Goal: Task Accomplishment & Management: Use online tool/utility

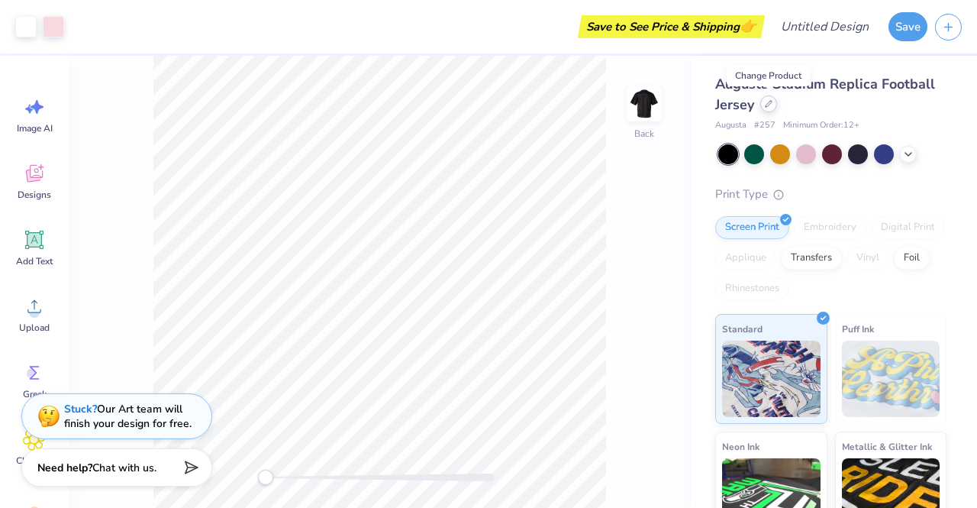
click at [767, 107] on icon at bounding box center [769, 104] width 8 height 8
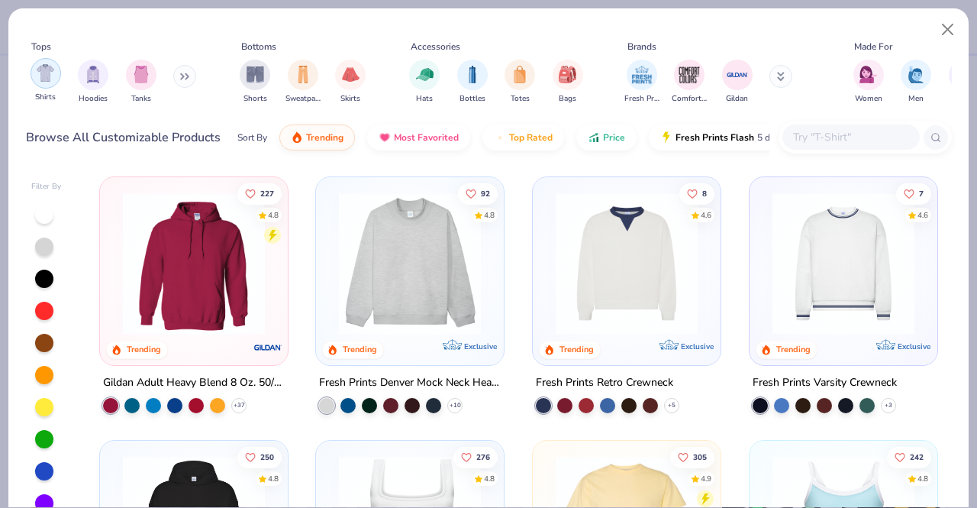
click at [45, 76] on img "filter for Shirts" at bounding box center [46, 73] width 18 height 18
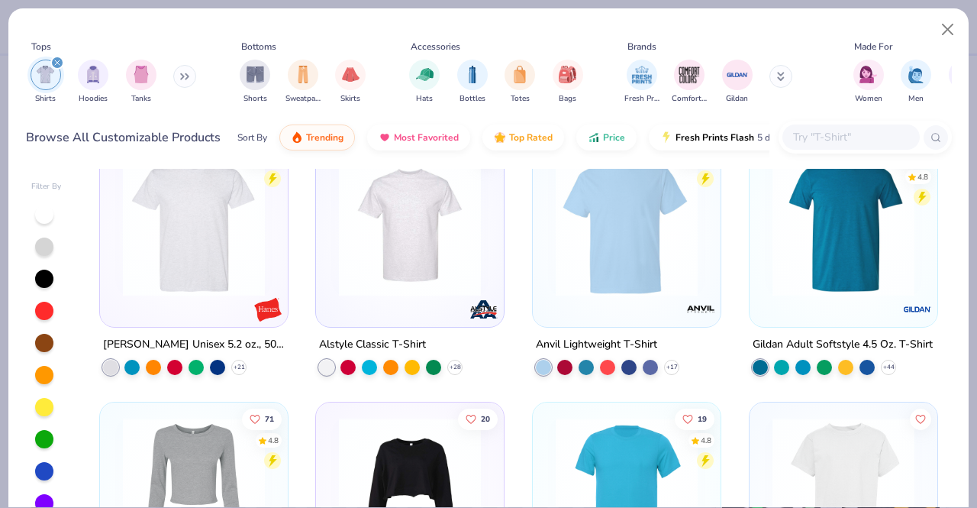
scroll to position [1095, 0]
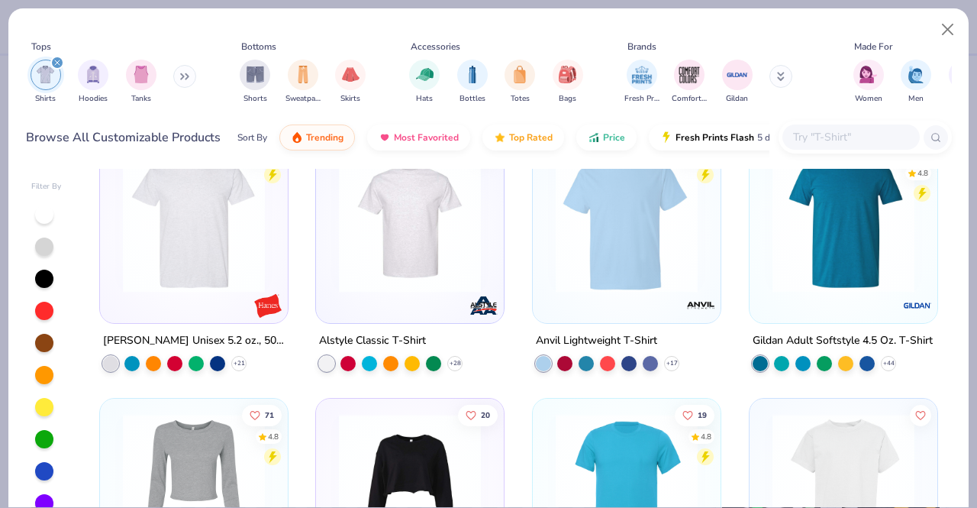
click at [802, 262] on img at bounding box center [843, 221] width 157 height 142
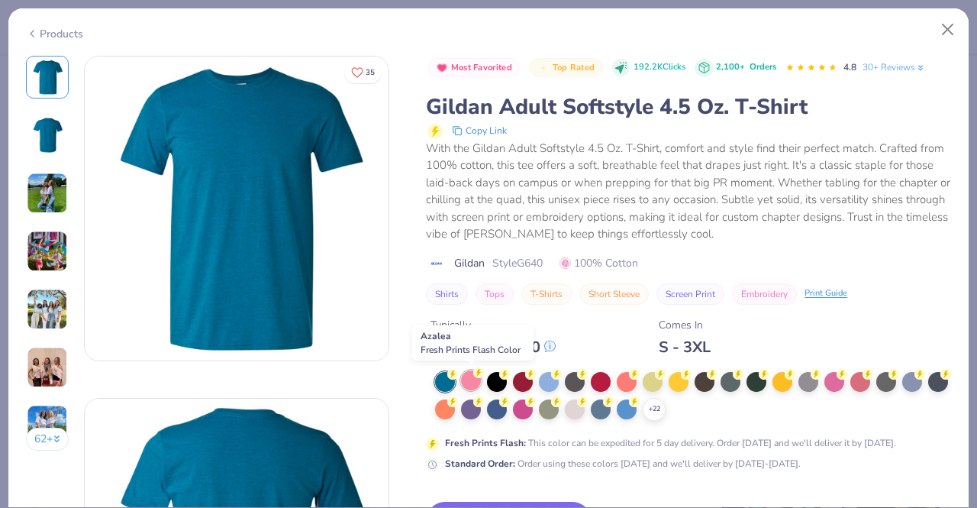
click at [467, 379] on div at bounding box center [471, 380] width 20 height 20
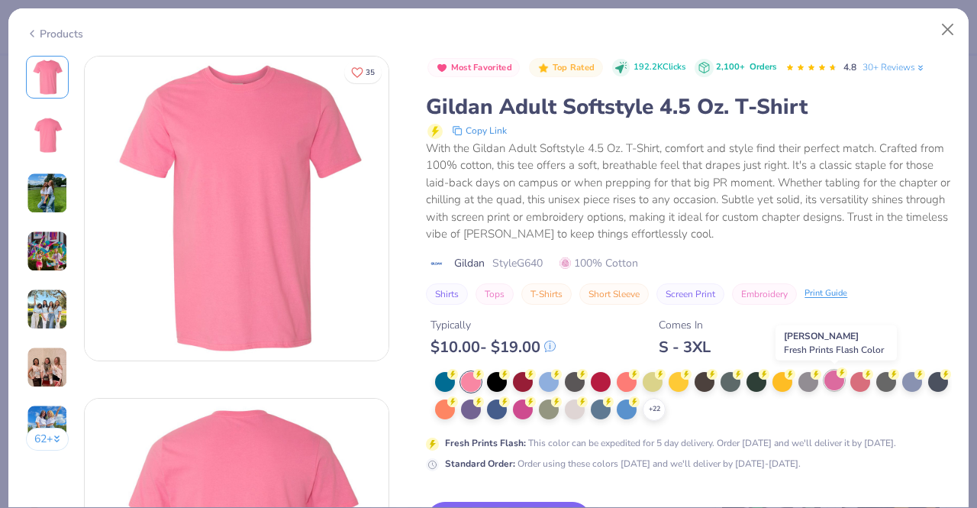
click at [832, 385] on div at bounding box center [835, 380] width 20 height 20
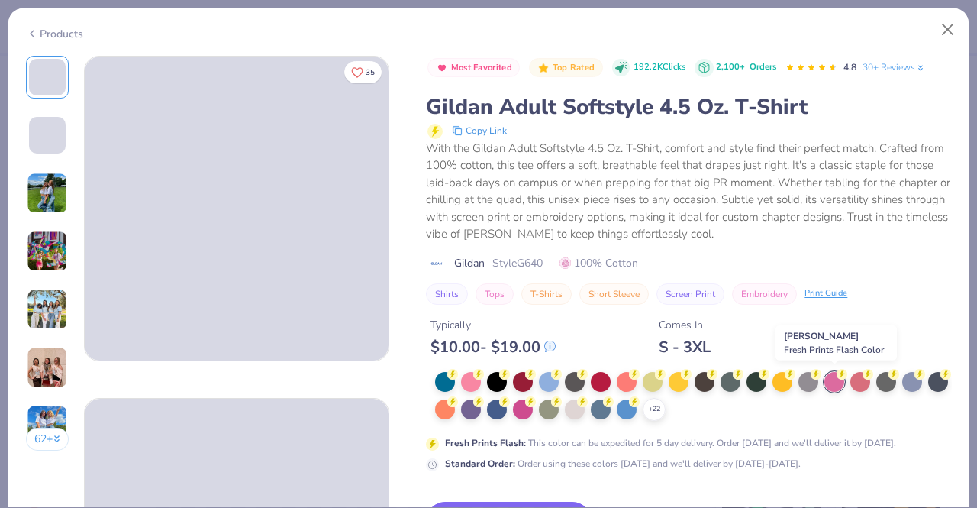
click at [832, 385] on div at bounding box center [835, 382] width 20 height 20
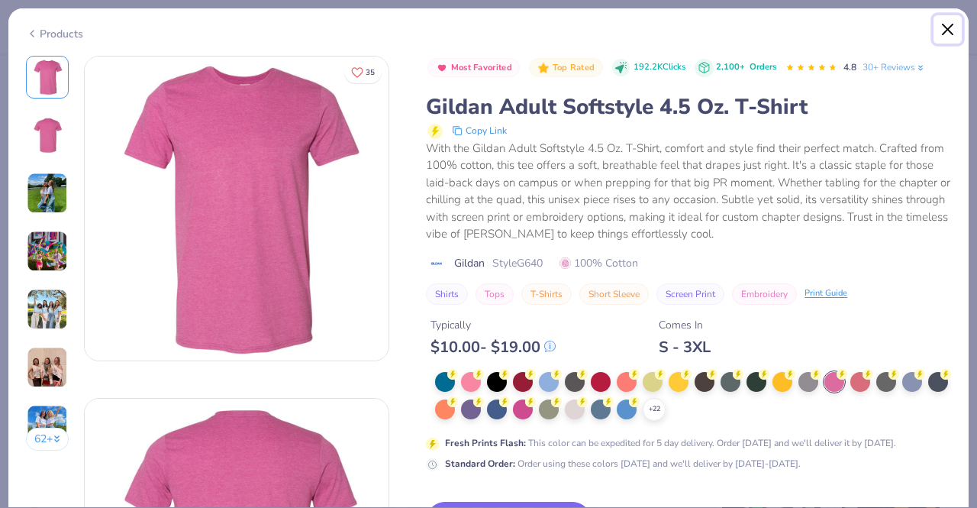
click at [948, 28] on button "Close" at bounding box center [948, 29] width 29 height 29
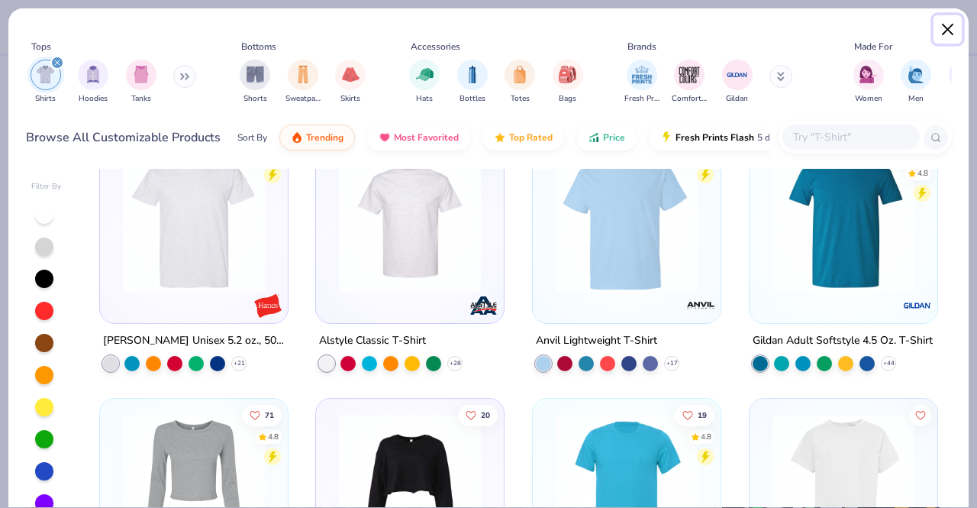
click at [948, 28] on button "Close" at bounding box center [948, 29] width 29 height 29
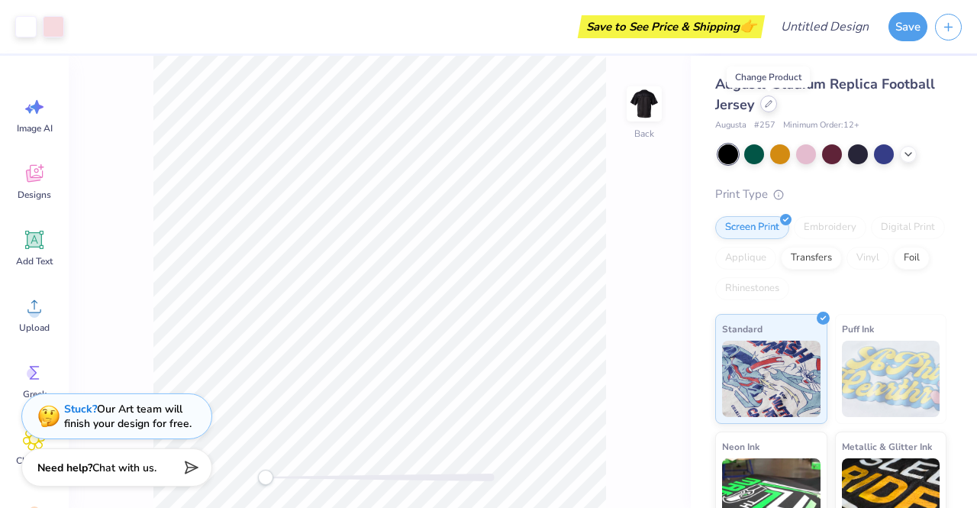
click at [772, 105] on icon at bounding box center [769, 104] width 8 height 8
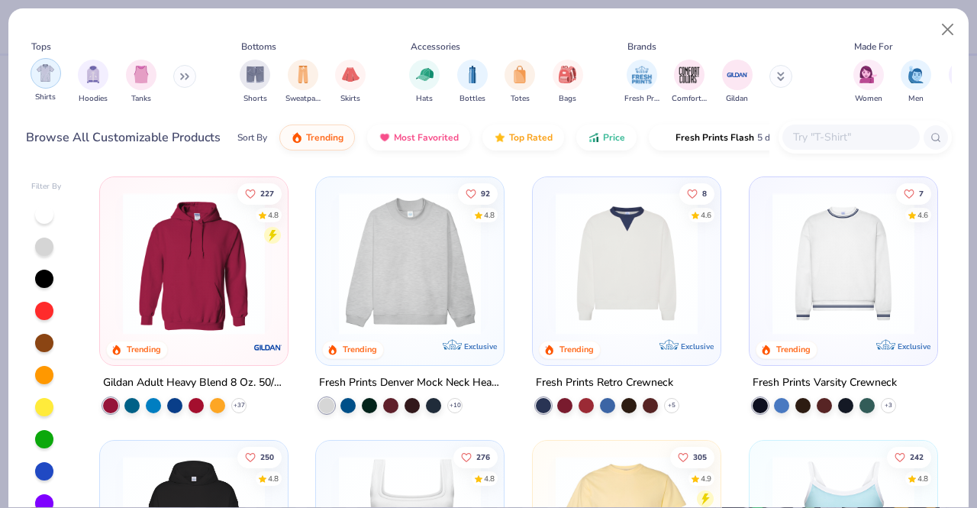
click at [43, 71] on img "filter for Shirts" at bounding box center [46, 73] width 18 height 18
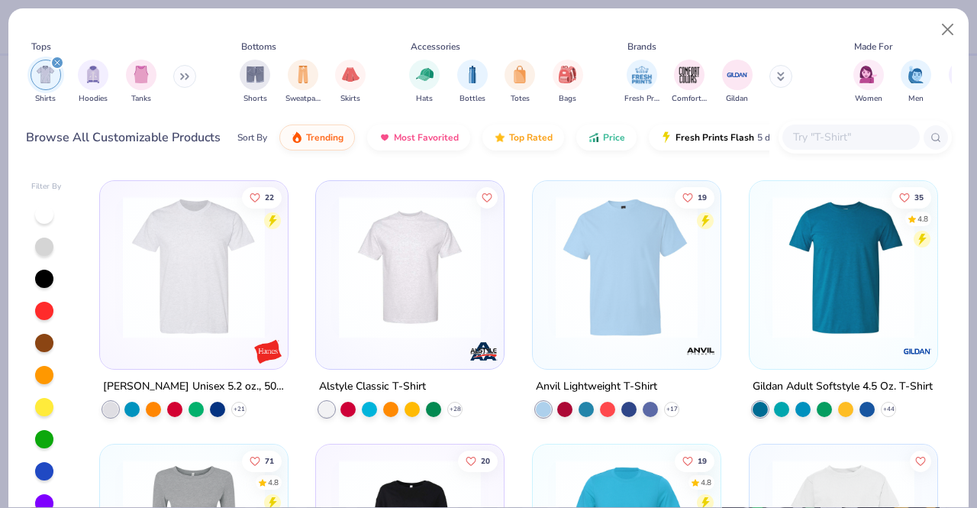
scroll to position [1061, 0]
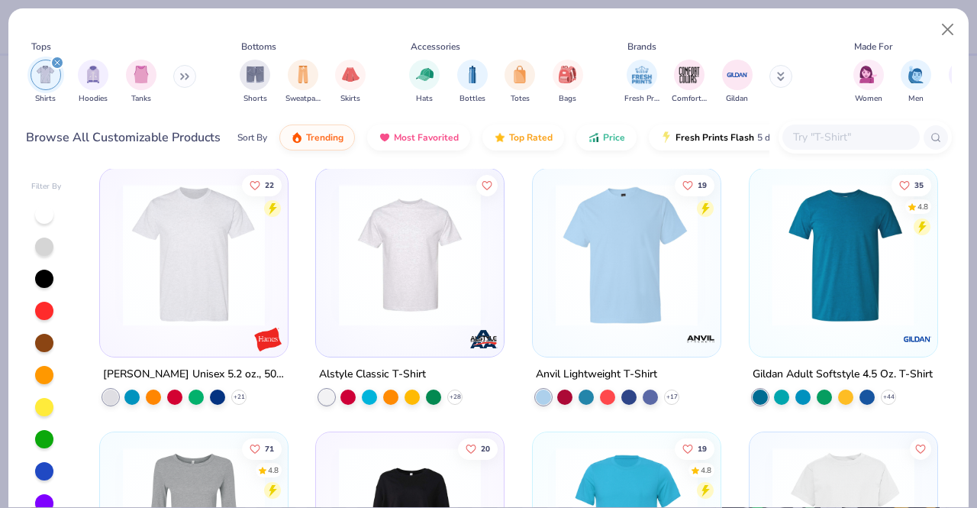
click at [813, 278] on div at bounding box center [685, 255] width 471 height 142
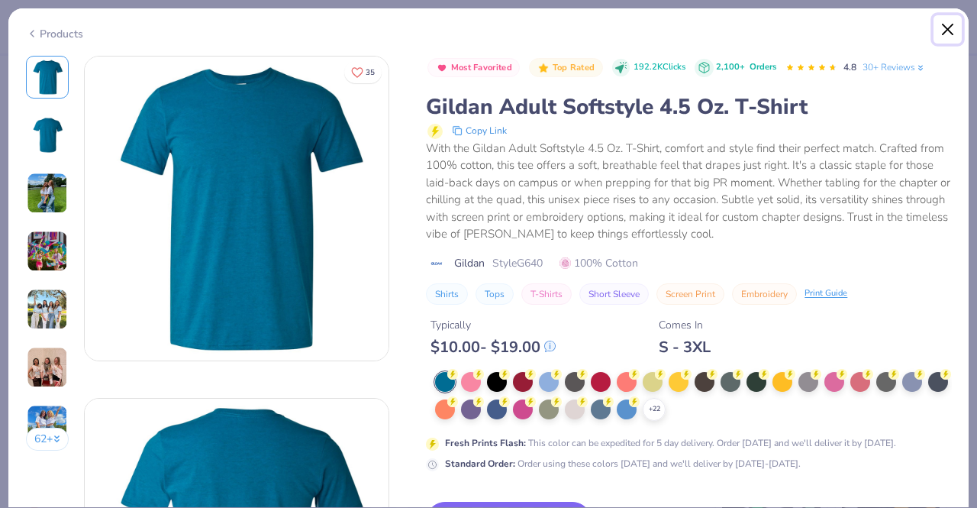
click at [944, 32] on button "Close" at bounding box center [948, 29] width 29 height 29
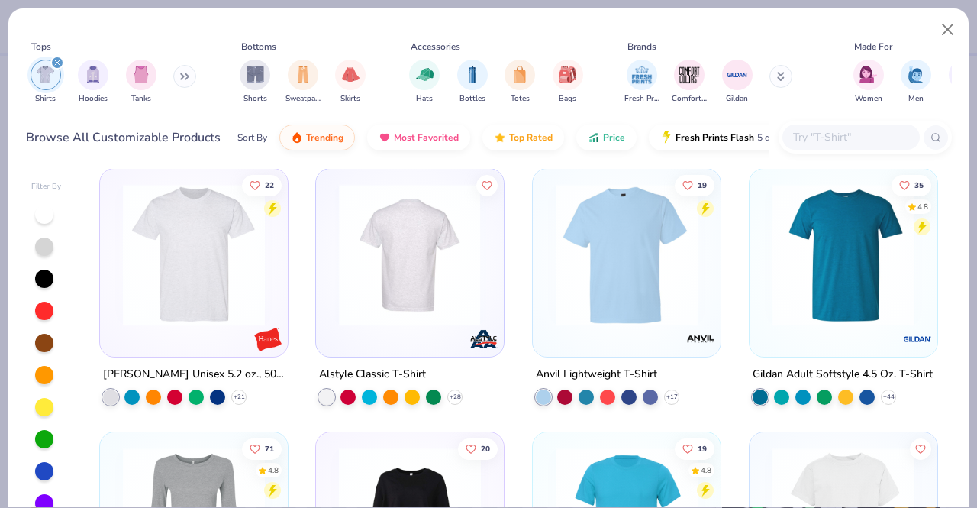
click at [406, 292] on img at bounding box center [409, 255] width 157 height 142
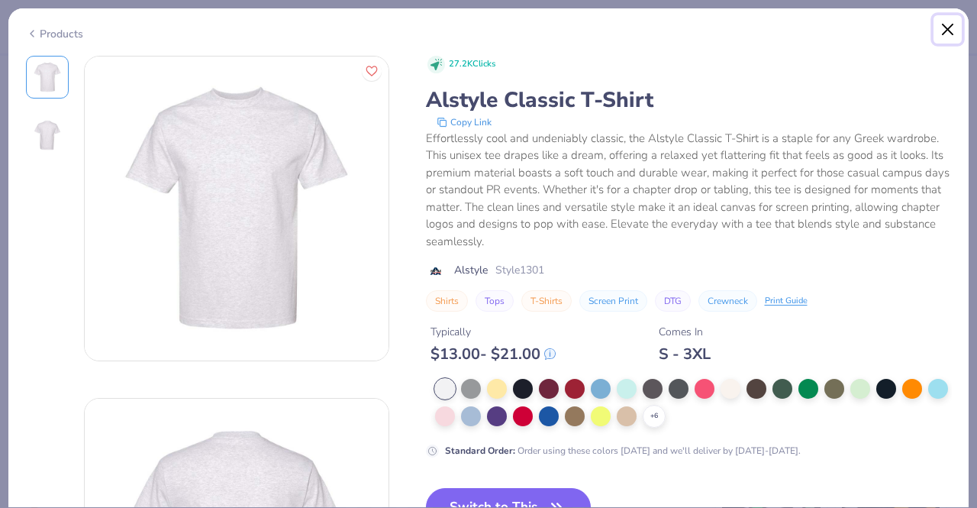
click at [947, 27] on button "Close" at bounding box center [948, 29] width 29 height 29
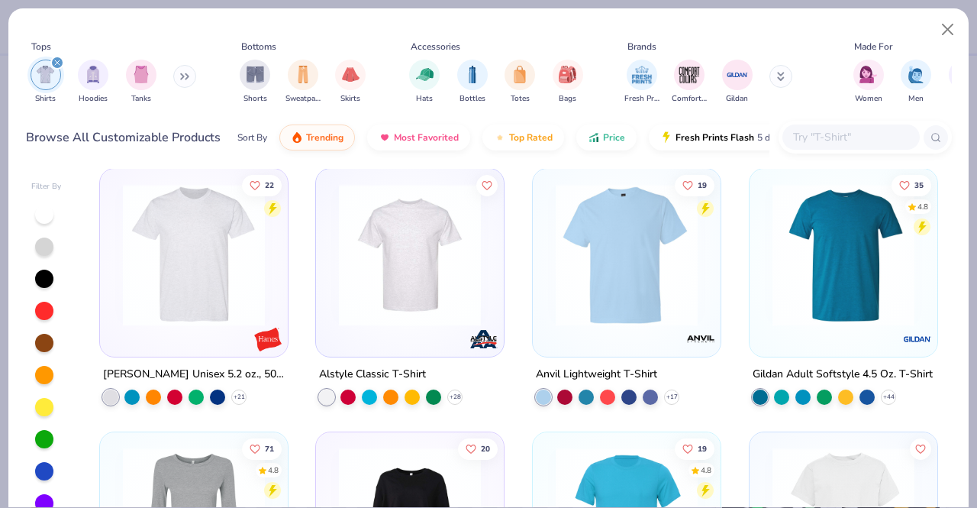
click at [612, 301] on img at bounding box center [626, 255] width 157 height 142
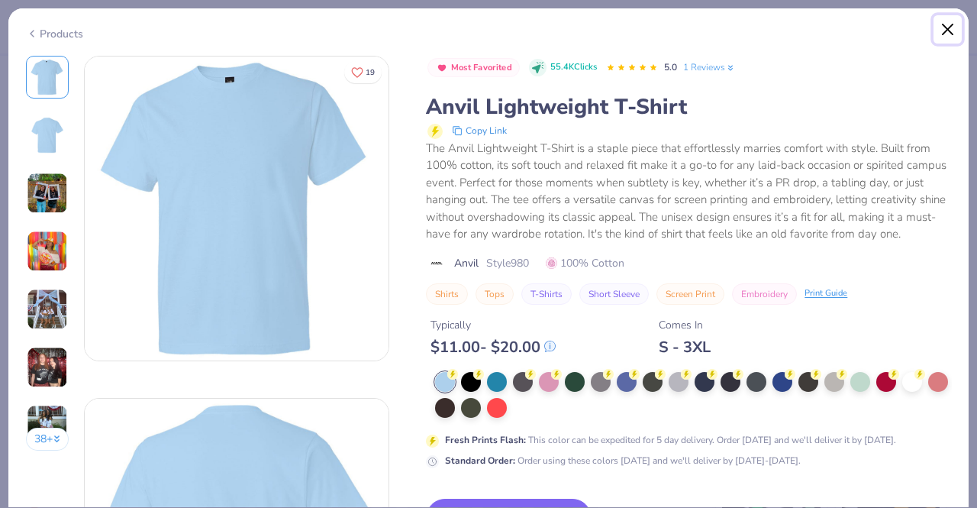
click at [946, 29] on button "Close" at bounding box center [948, 29] width 29 height 29
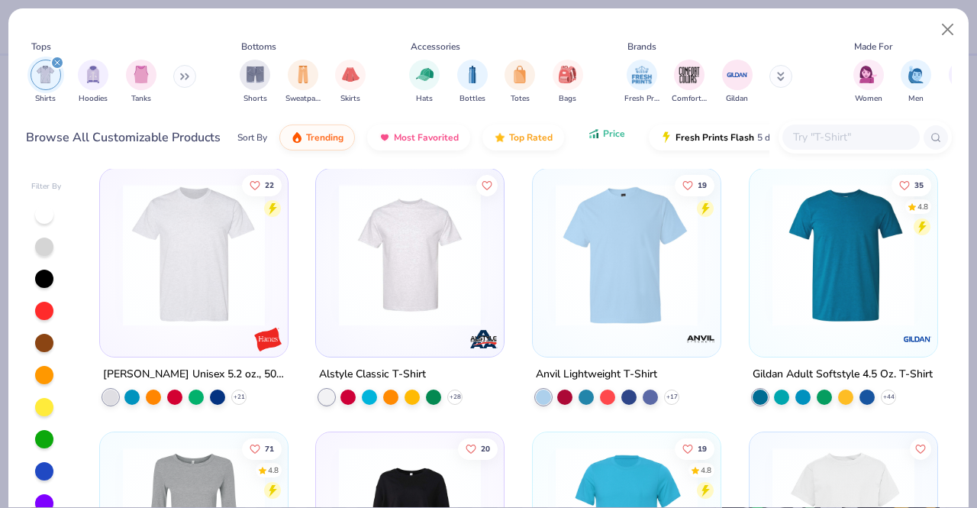
click at [603, 132] on span "Price" at bounding box center [614, 134] width 22 height 12
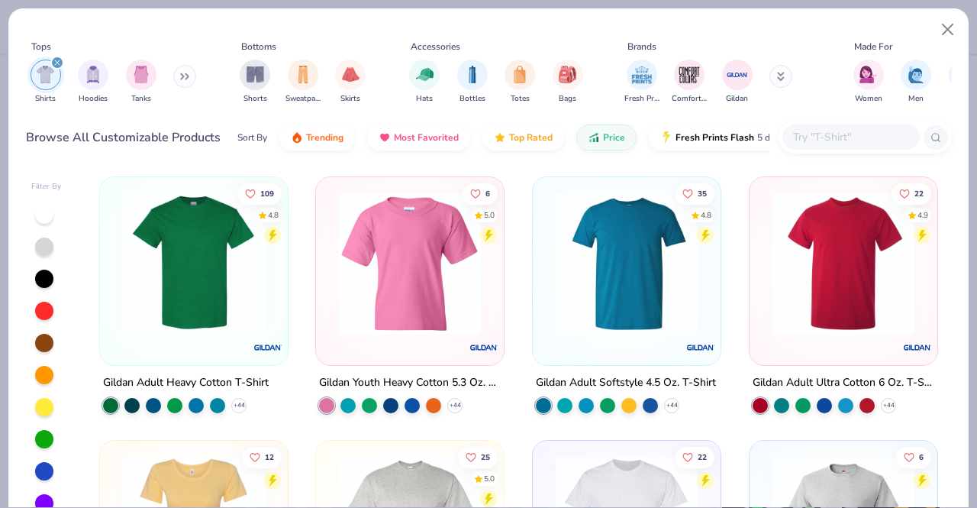
click at [635, 273] on img at bounding box center [626, 263] width 157 height 142
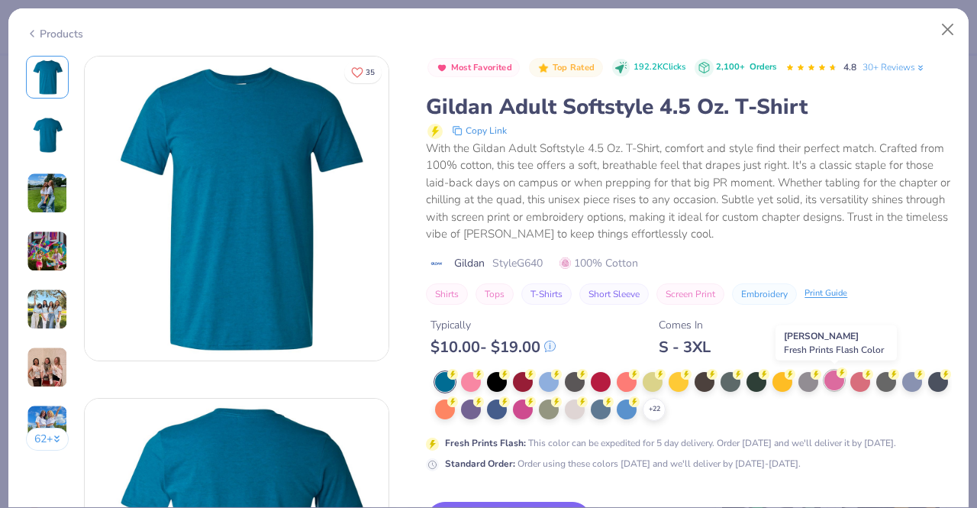
click at [837, 381] on div at bounding box center [835, 380] width 20 height 20
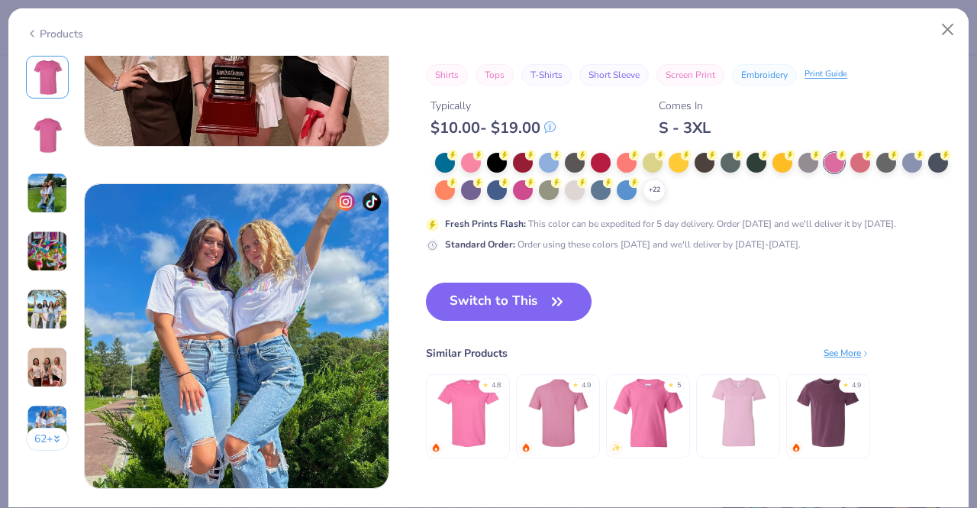
scroll to position [1932, 0]
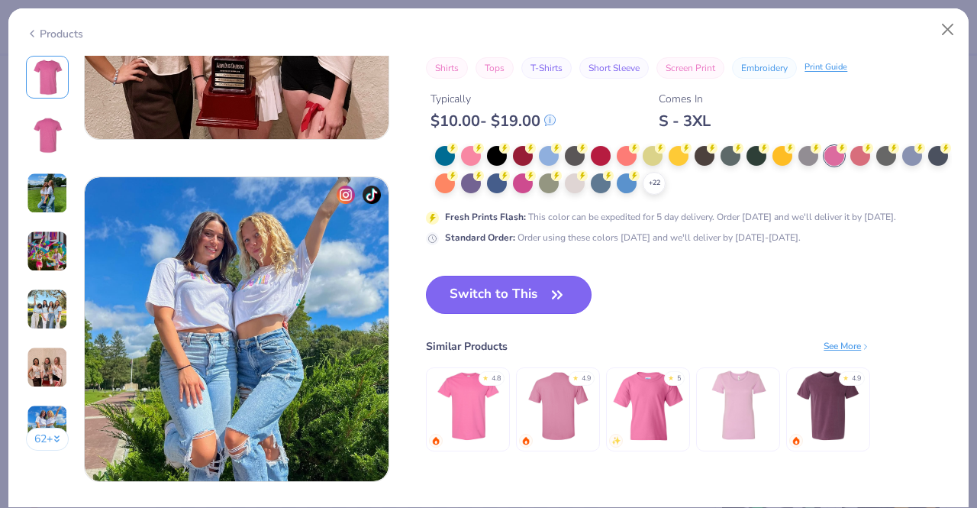
click at [477, 294] on button "Switch to This" at bounding box center [509, 295] width 166 height 38
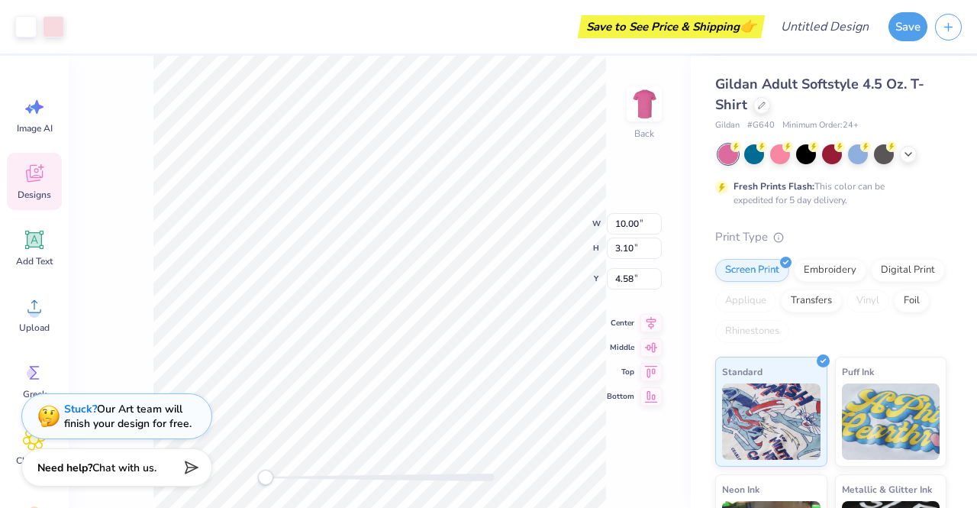
click at [35, 173] on icon at bounding box center [34, 173] width 23 height 23
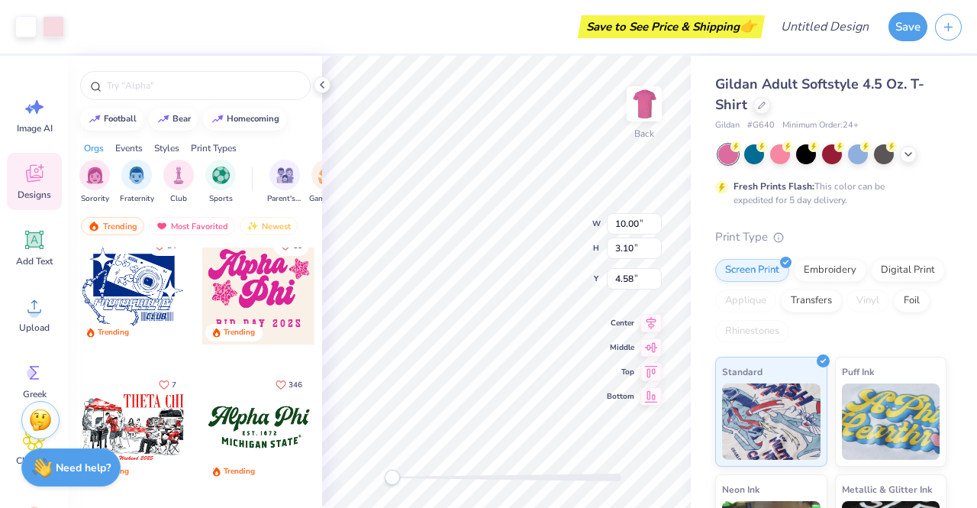
scroll to position [1252, 0]
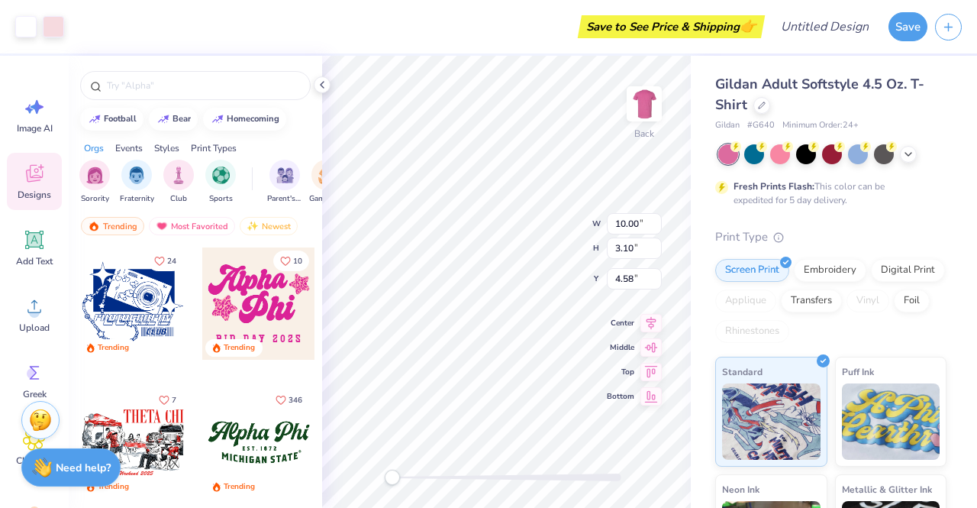
click at [240, 310] on div at bounding box center [258, 303] width 113 height 113
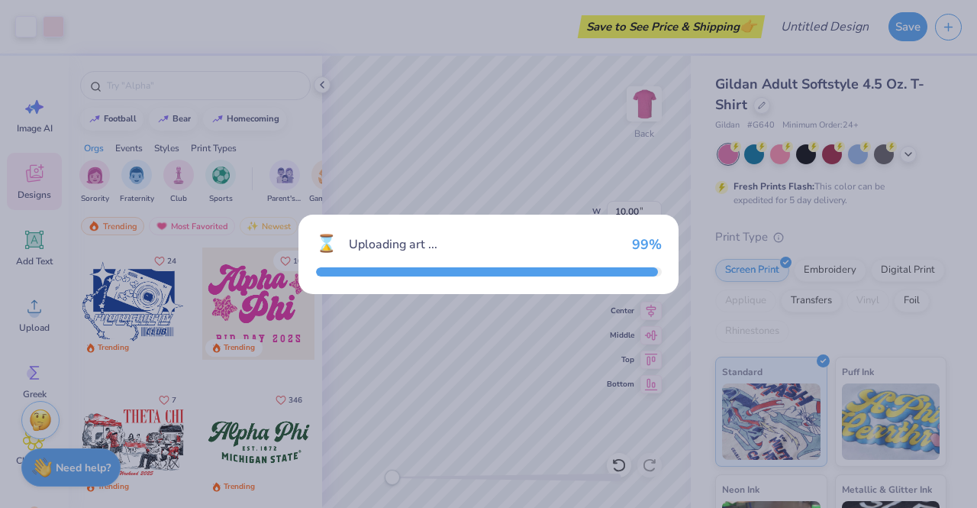
type input "11.02"
type input "8.45"
type input "3.00"
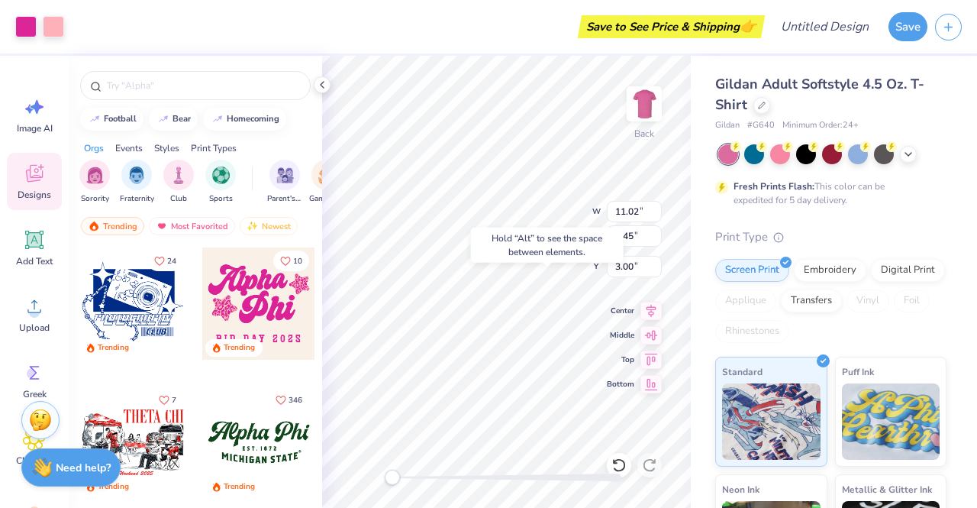
type input "10.00"
type input "3.10"
type input "4.58"
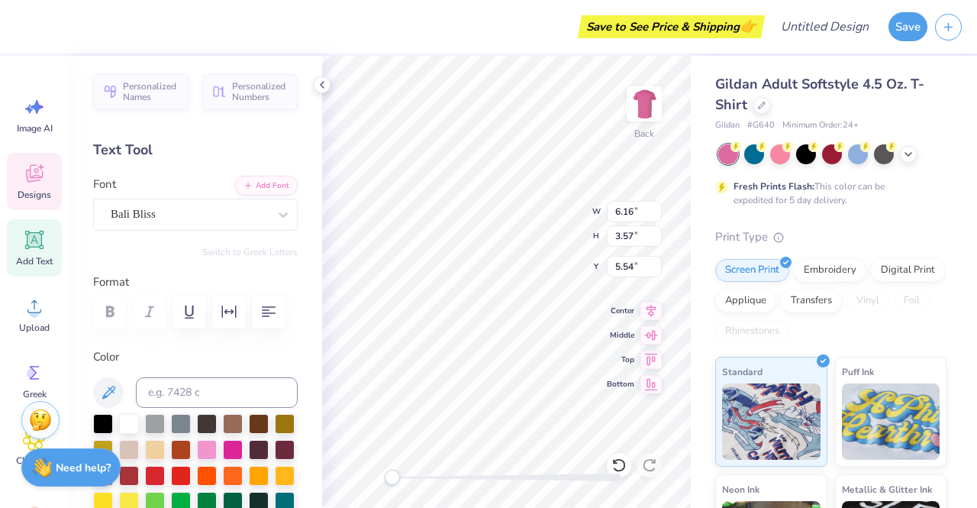
type input "8.69"
type input "3.42"
type input "2.71"
type input "6.16"
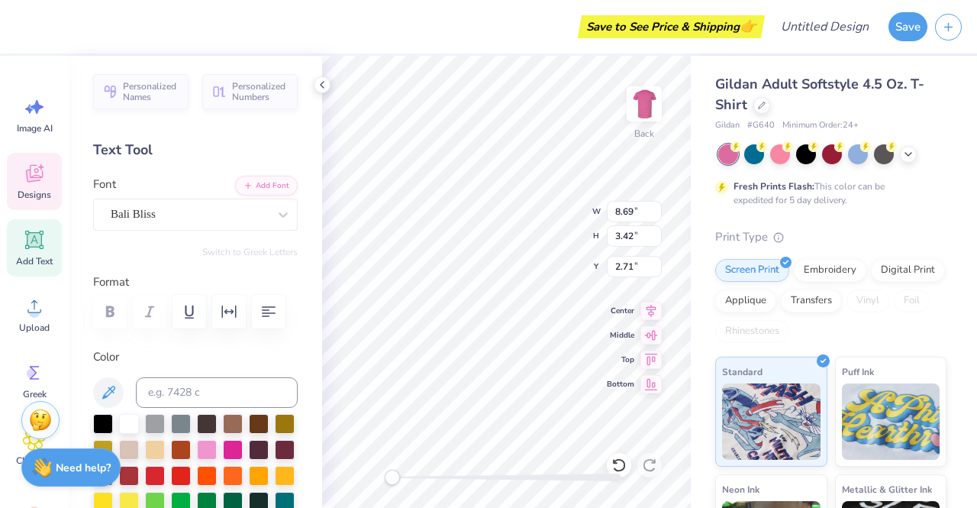
type input "3.57"
type input "5.54"
type input "8.69"
type input "3.42"
type input "3.00"
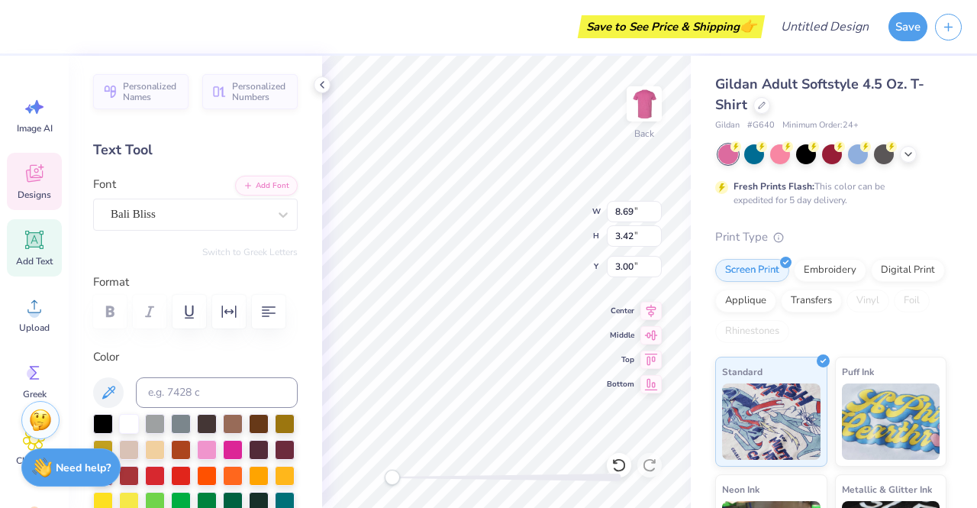
type textarea "Think"
type input "6.16"
type input "3.57"
type input "6.06"
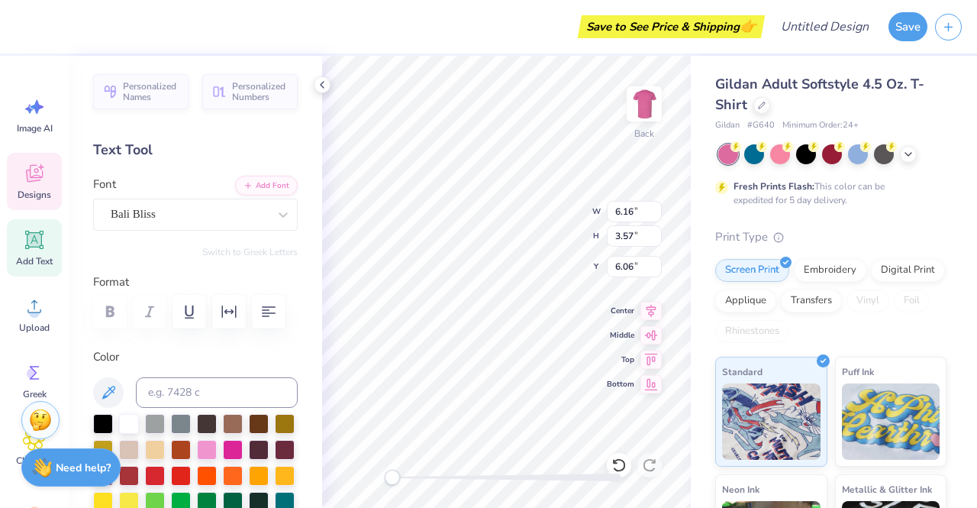
scroll to position [12, 2]
type textarea "Pink"
type input "9.11"
type input "0.80"
type input "10.36"
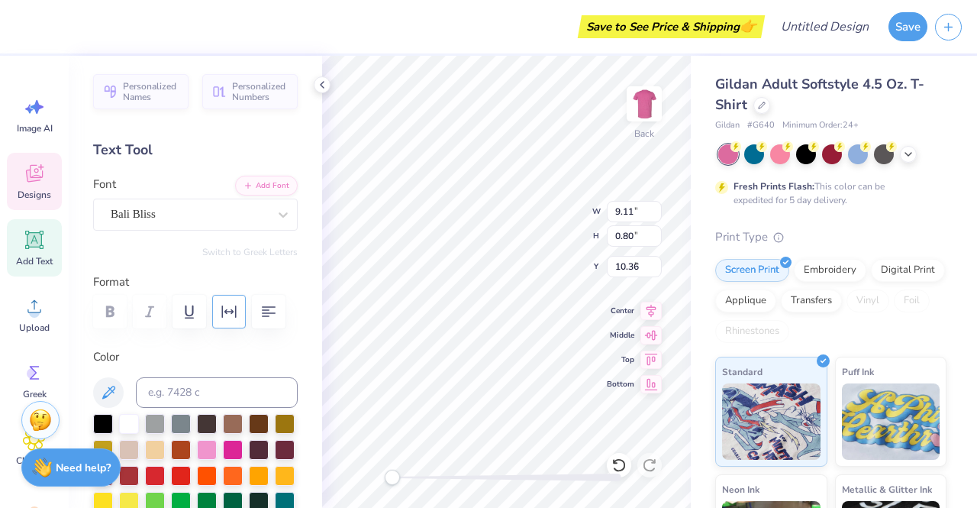
type input "7.64"
type input "2.74"
type input "3.39"
click at [132, 421] on div at bounding box center [129, 422] width 20 height 20
type input "7.77"
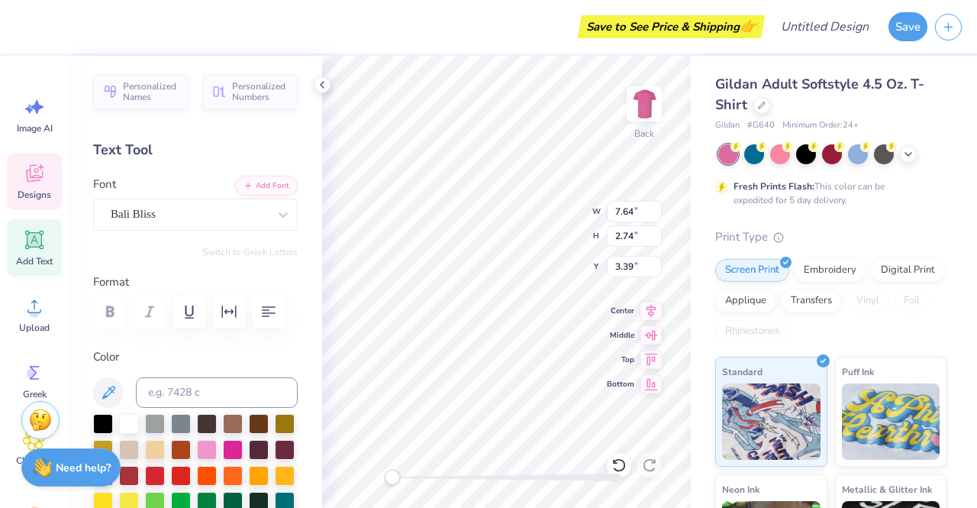
type input "3.57"
type input "6.11"
click at [128, 426] on div at bounding box center [129, 422] width 20 height 20
type textarea "Zeta Tau Alpha"
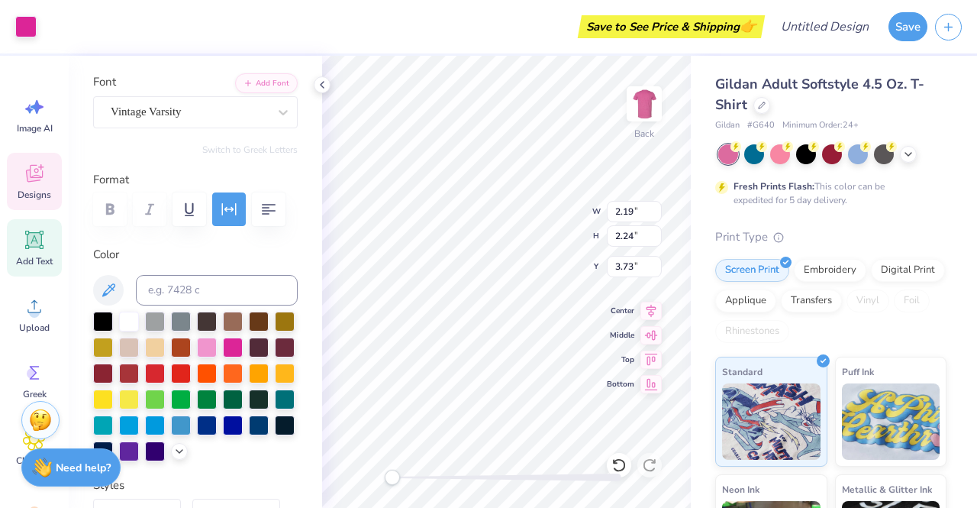
scroll to position [104, 0]
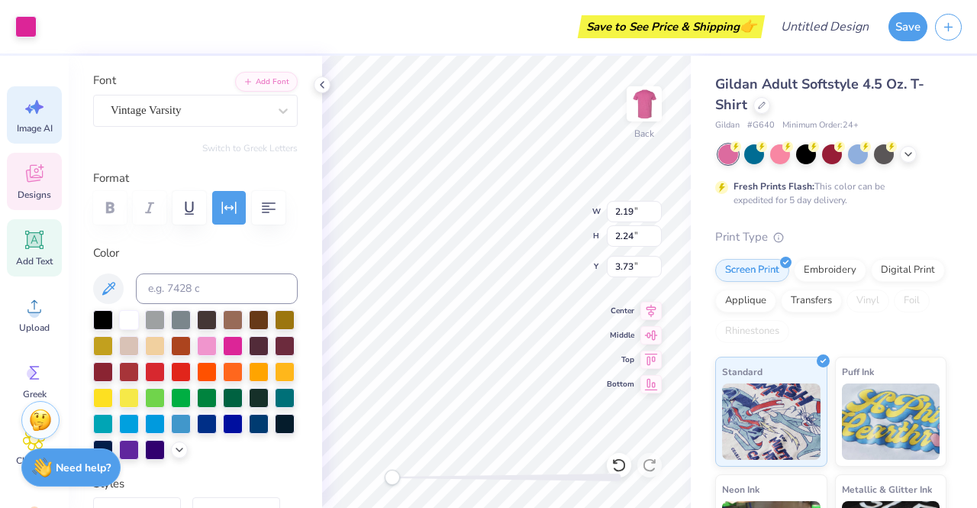
click at [35, 108] on icon at bounding box center [37, 107] width 13 height 14
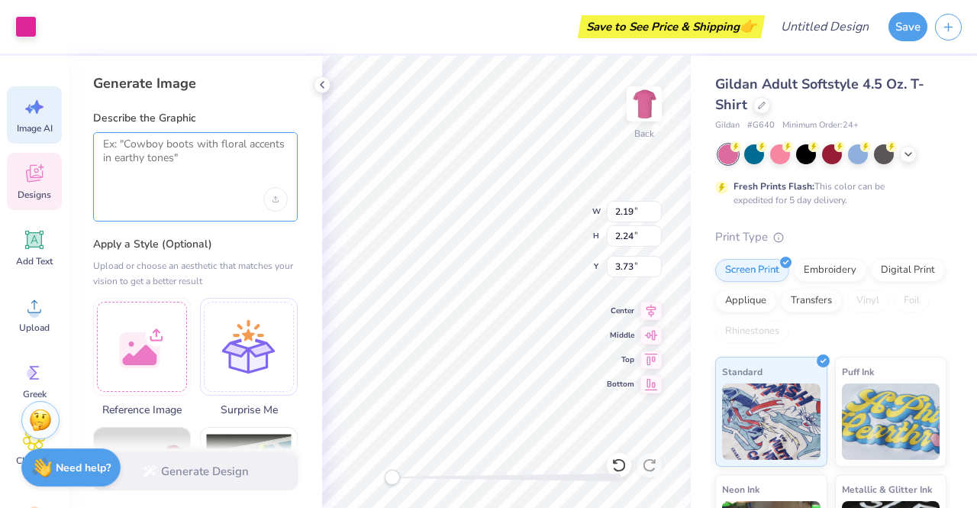
click at [164, 160] on textarea at bounding box center [195, 156] width 185 height 38
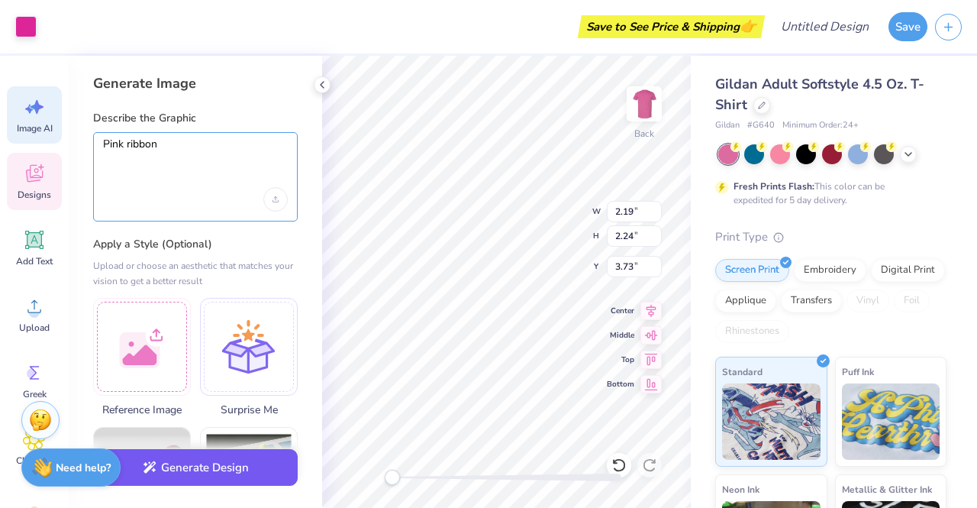
type textarea "Pink ribbon"
click at [197, 479] on button "Generate Design" at bounding box center [195, 467] width 205 height 37
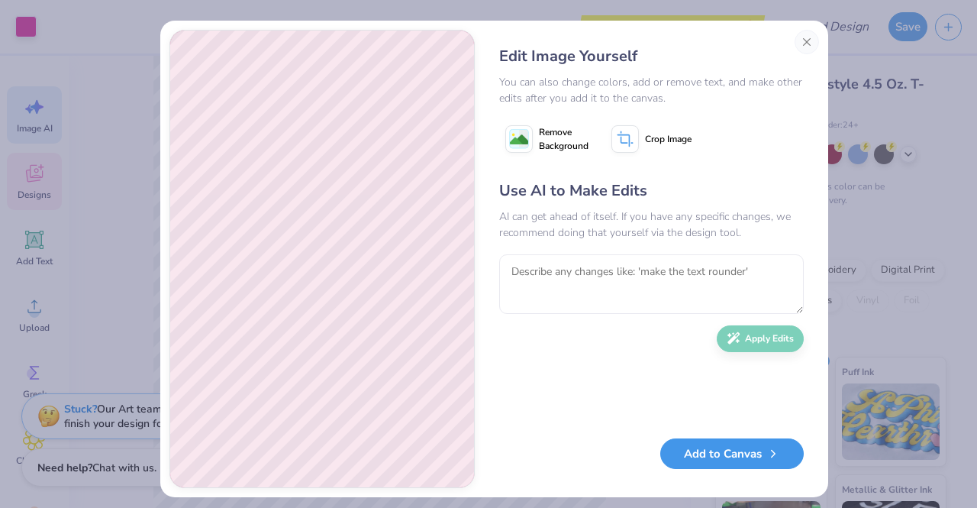
click at [672, 458] on button "Add to Canvas" at bounding box center [732, 453] width 144 height 31
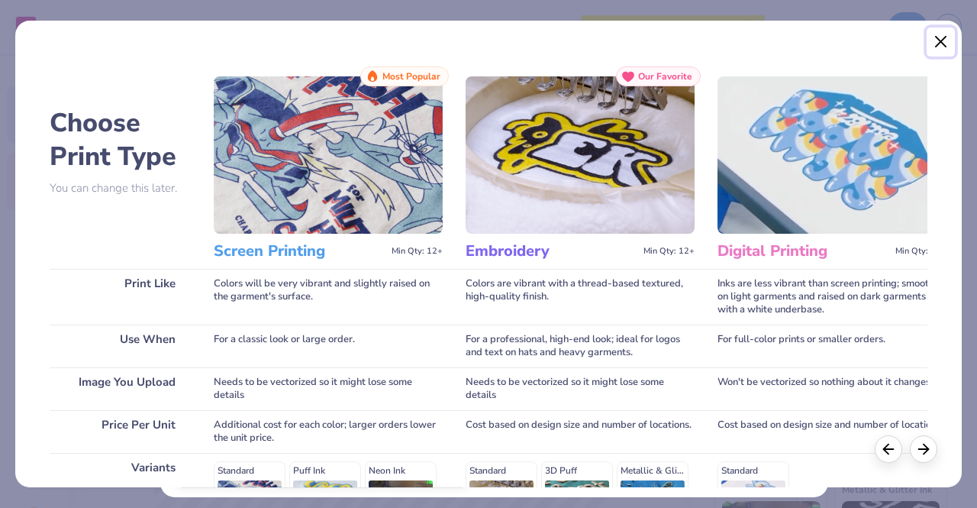
click at [942, 43] on button "Close" at bounding box center [941, 41] width 29 height 29
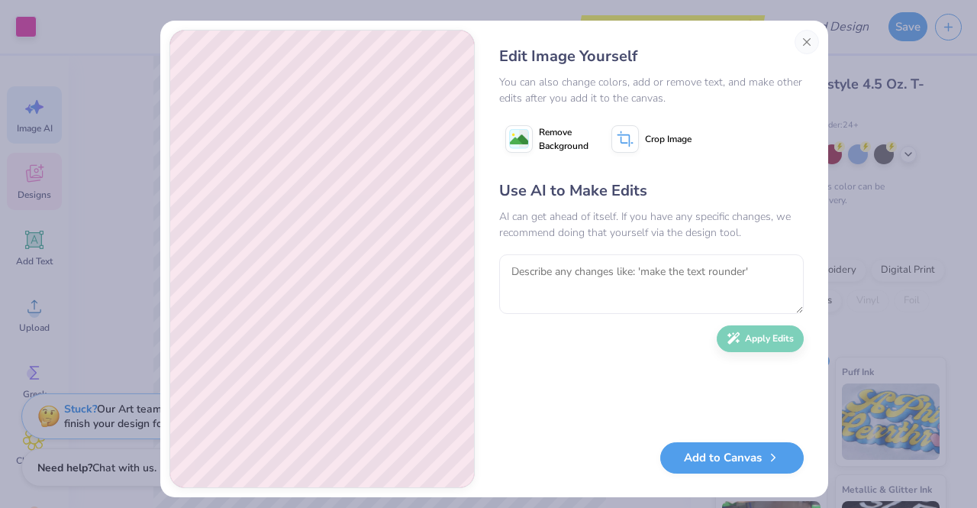
click at [563, 145] on span "Remove Background" at bounding box center [564, 138] width 50 height 27
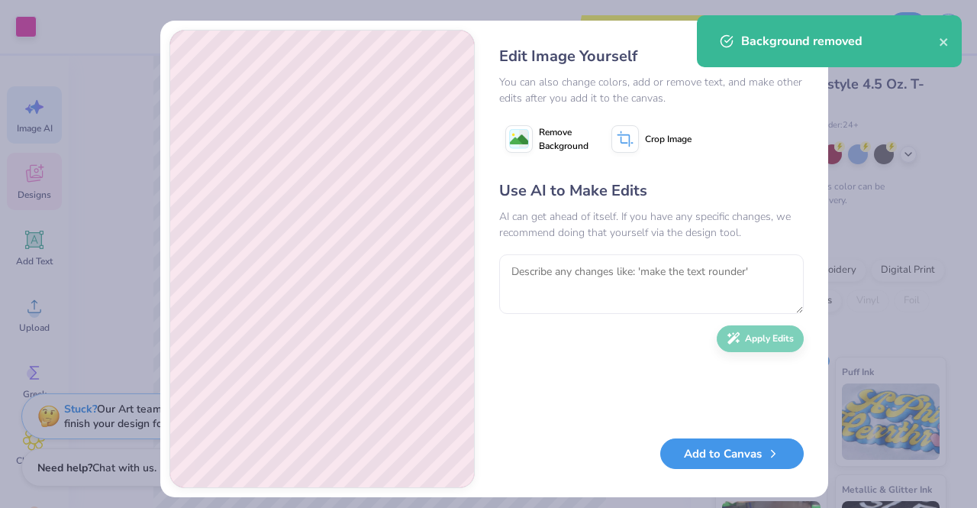
click at [695, 456] on button "Add to Canvas" at bounding box center [732, 453] width 144 height 31
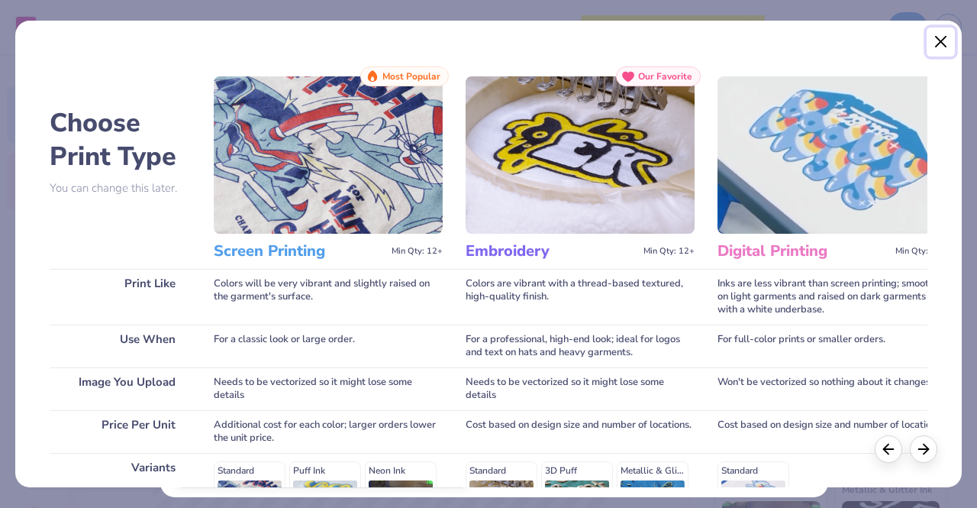
click at [947, 44] on button "Close" at bounding box center [941, 41] width 29 height 29
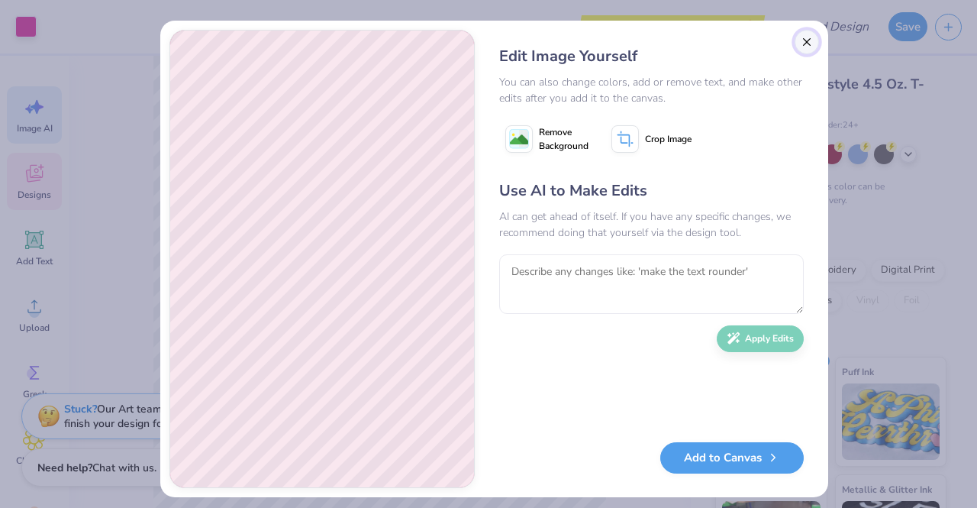
click at [802, 47] on button "Close" at bounding box center [807, 42] width 24 height 24
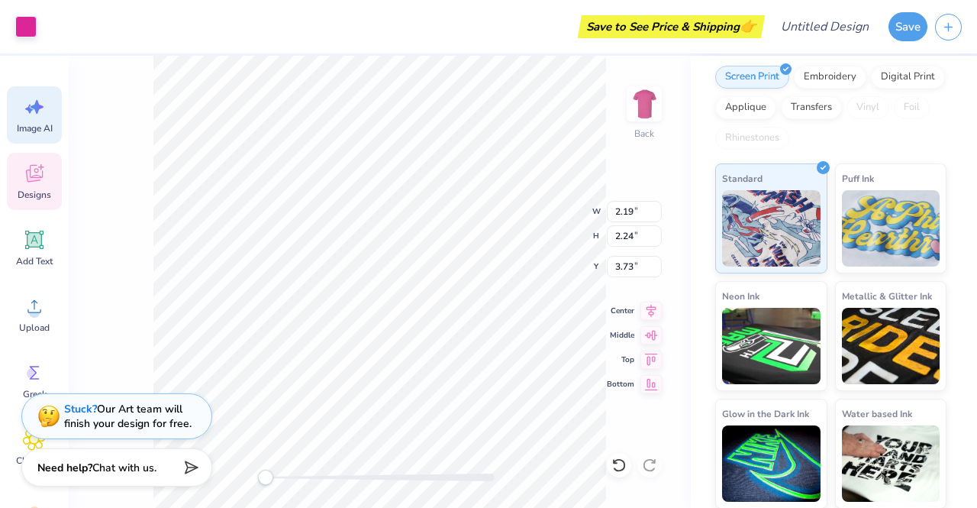
scroll to position [0, 0]
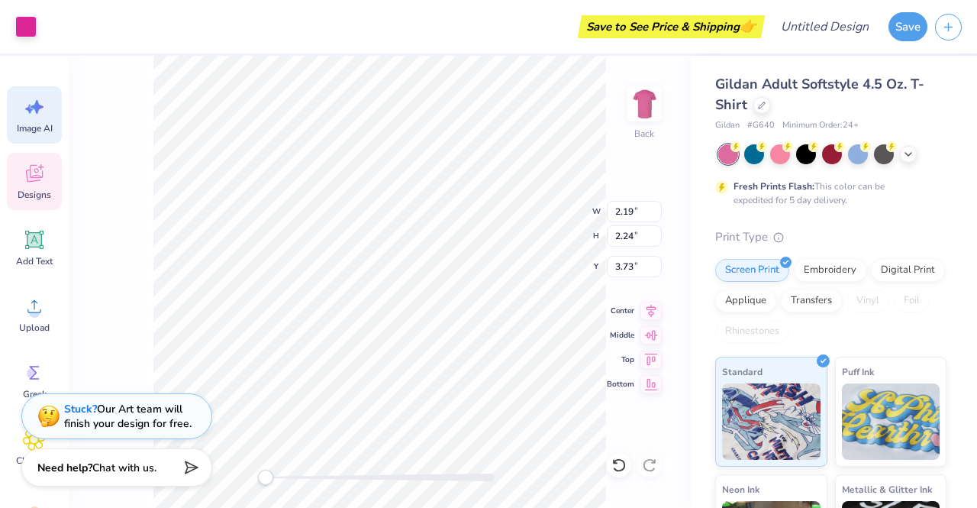
type input "2.75"
type input "2.79"
type input "6.06"
type input "2.19"
type input "2.24"
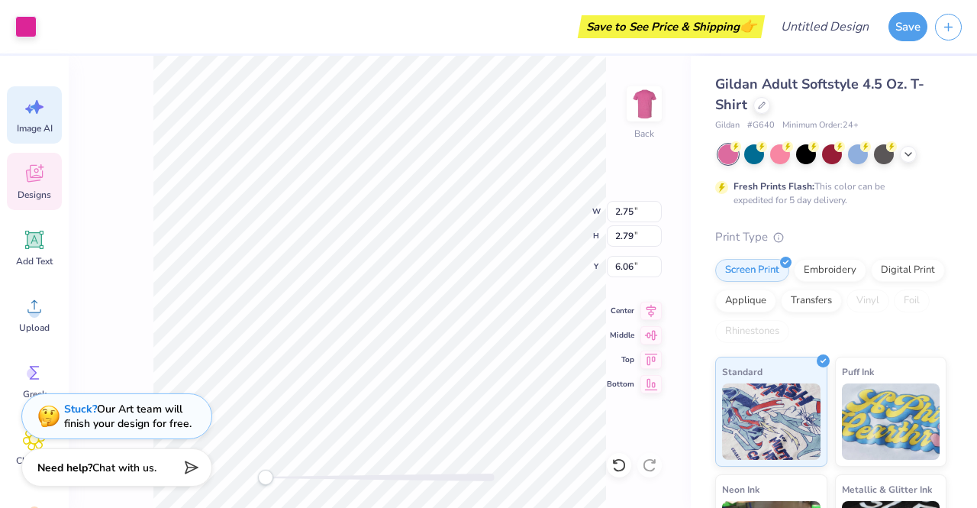
type input "3.73"
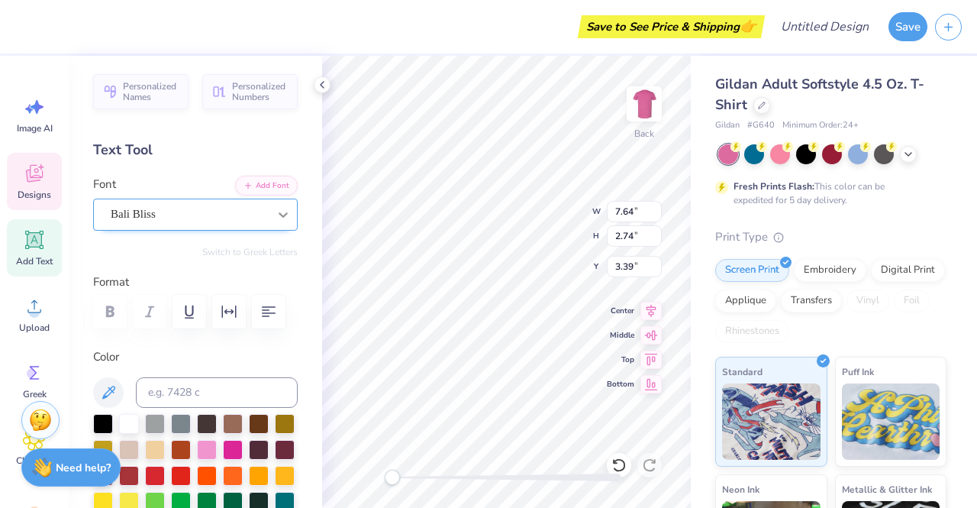
click at [270, 213] on div at bounding box center [283, 214] width 27 height 27
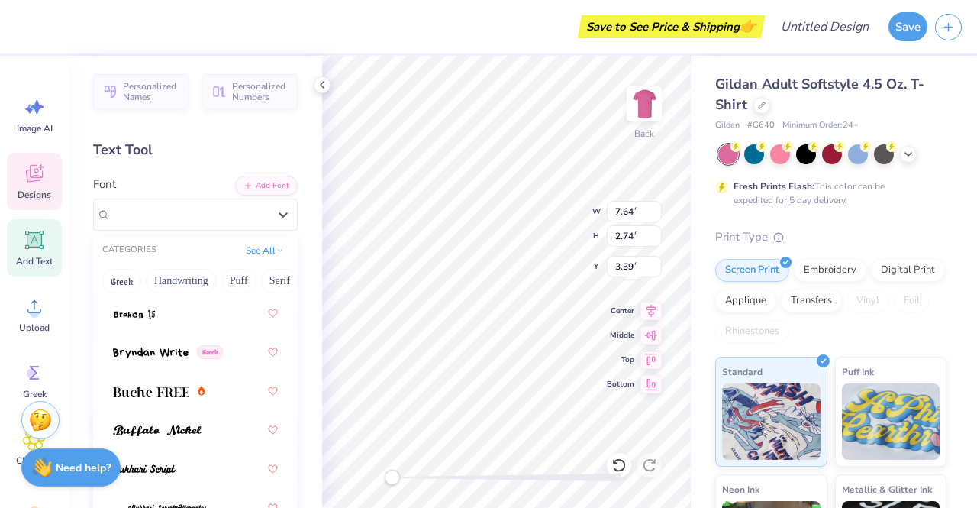
scroll to position [2022, 0]
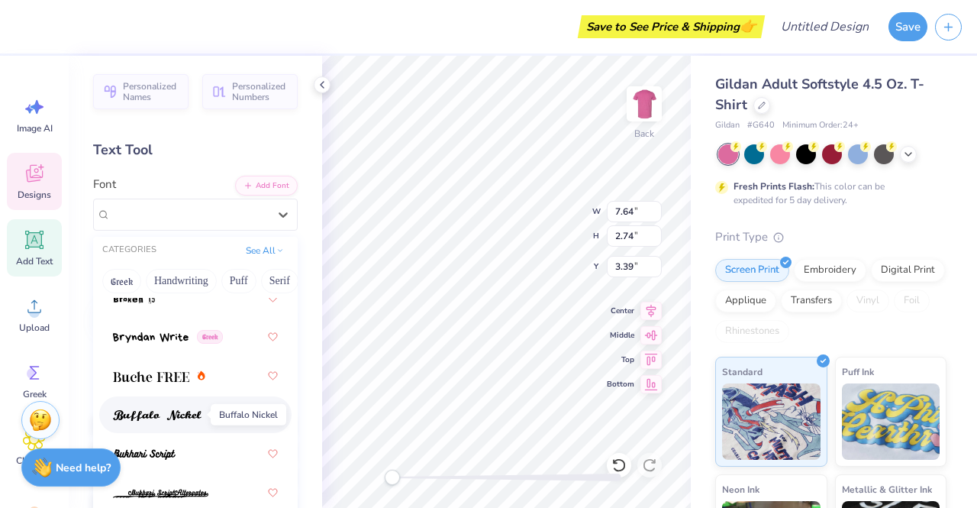
click at [175, 418] on img at bounding box center [157, 415] width 89 height 11
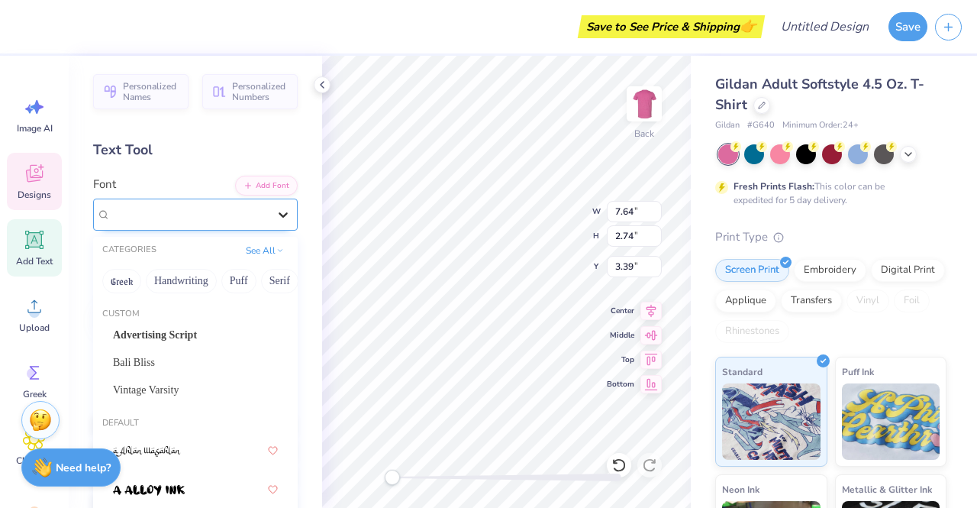
click at [279, 215] on icon at bounding box center [283, 214] width 9 height 5
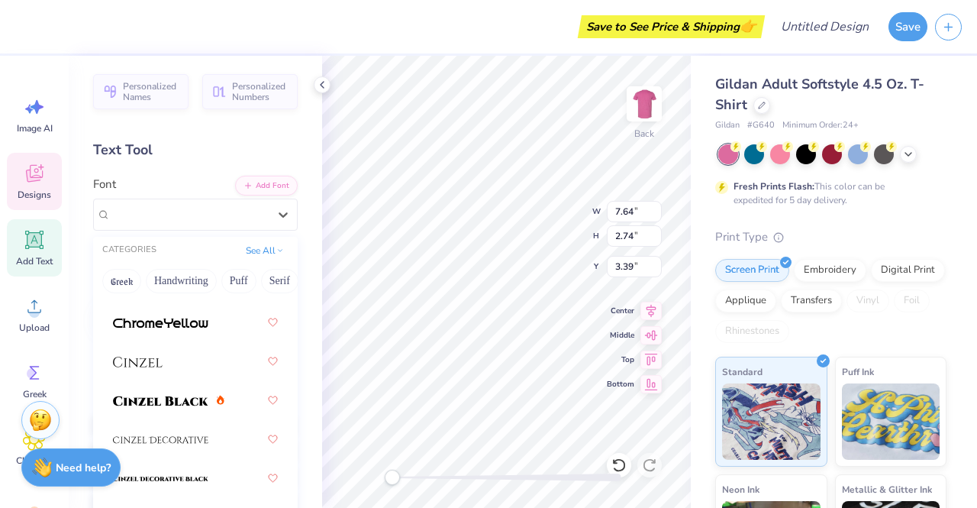
scroll to position [2674, 0]
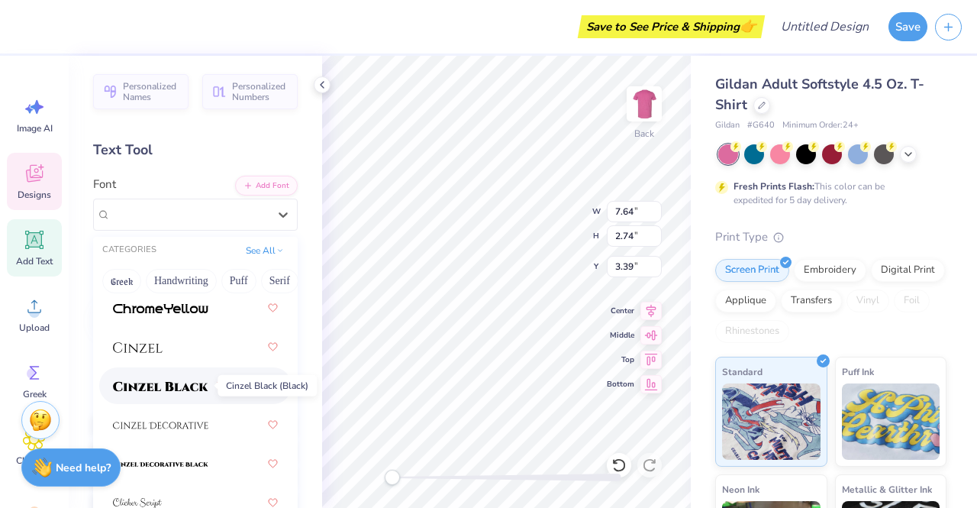
click at [179, 387] on img at bounding box center [160, 386] width 95 height 11
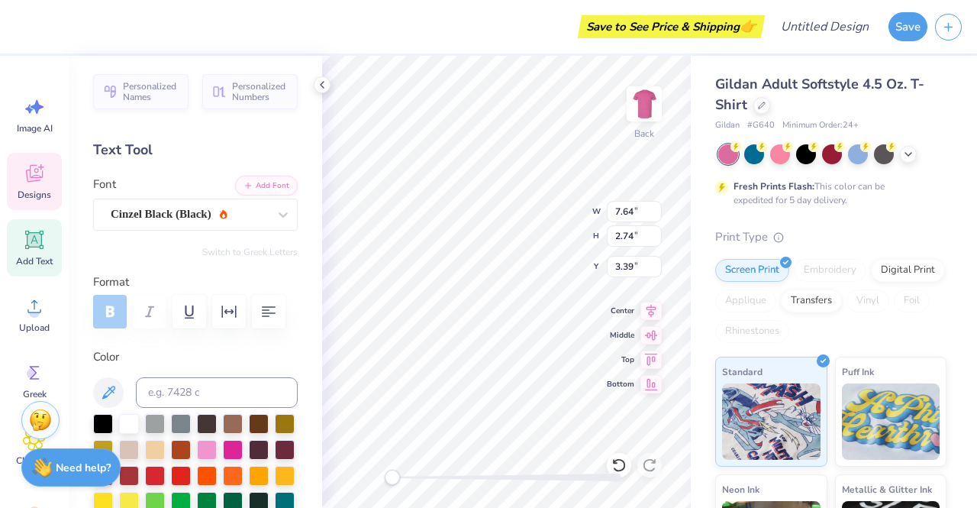
type input "7.77"
type input "3.57"
type input "6.11"
click at [521, 224] on body "Save to See Price & Shipping 👉 Design Title Save Image AI Designs Add Text Uplo…" at bounding box center [488, 254] width 977 height 508
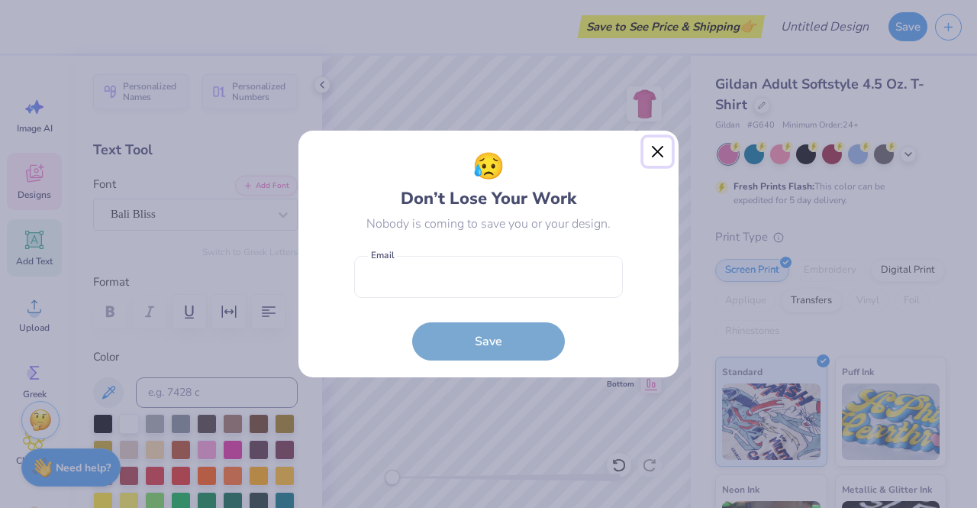
click at [663, 150] on button "Close" at bounding box center [658, 151] width 29 height 29
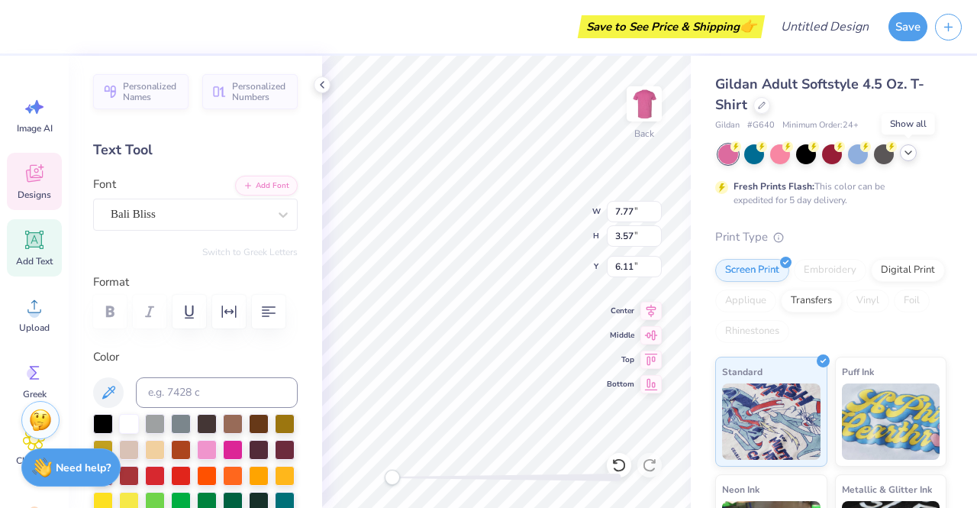
click at [911, 156] on icon at bounding box center [909, 153] width 12 height 12
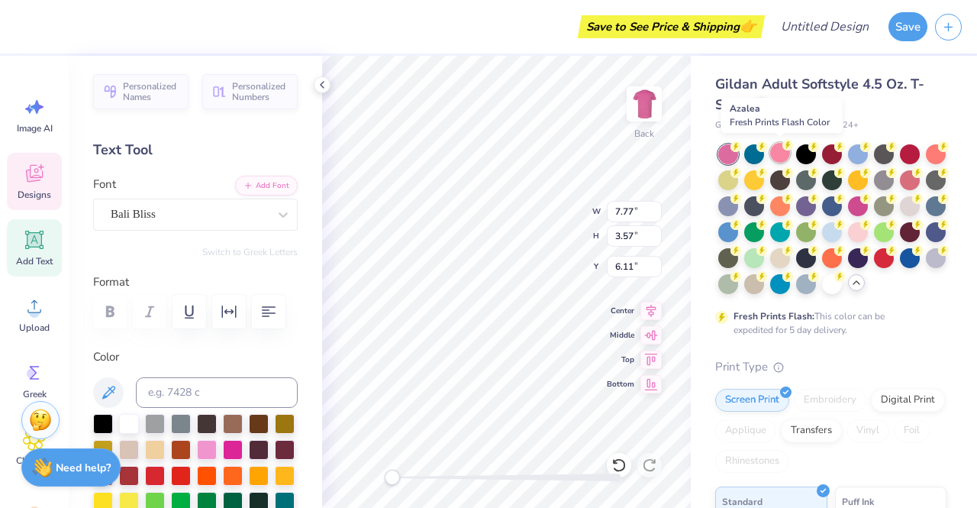
click at [781, 156] on div at bounding box center [780, 153] width 20 height 20
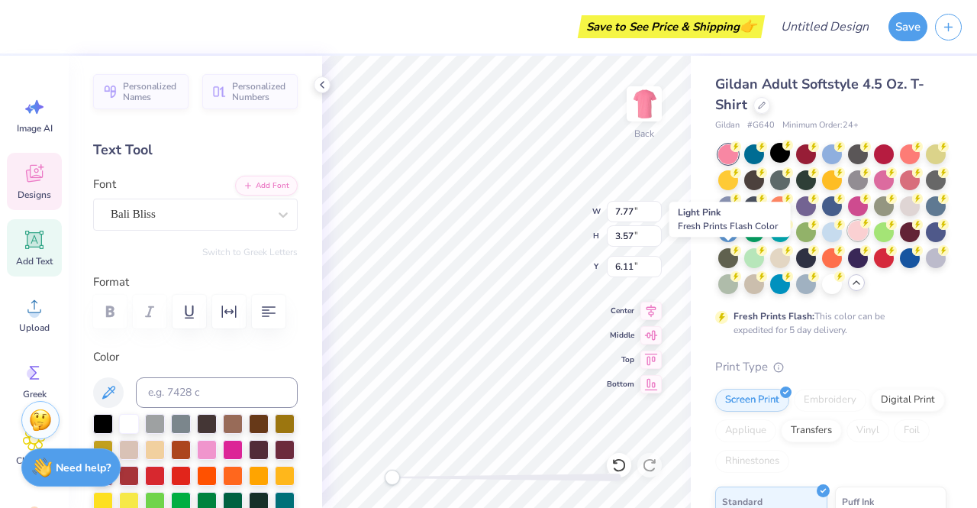
click at [848, 241] on div at bounding box center [858, 231] width 20 height 20
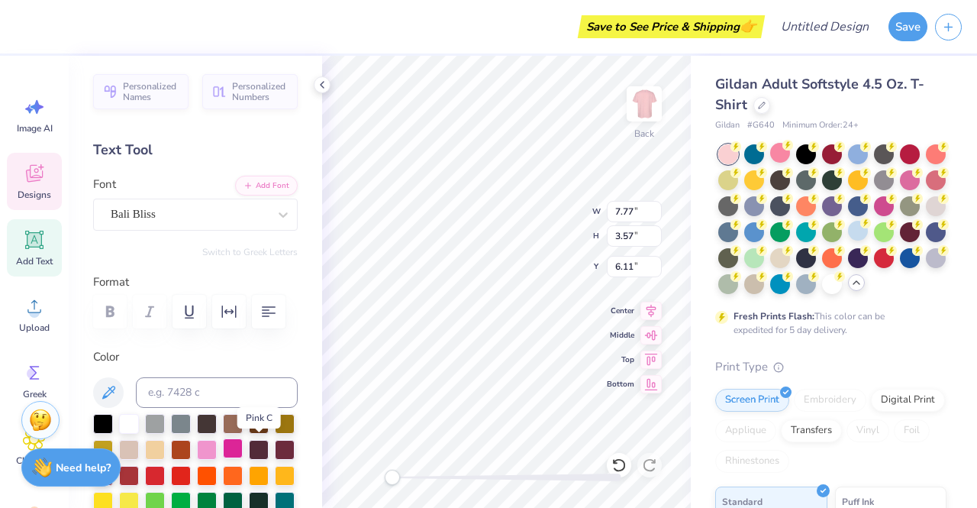
click at [243, 448] on div at bounding box center [233, 448] width 20 height 20
type input "13.74"
type input "3.23"
type input "3.21"
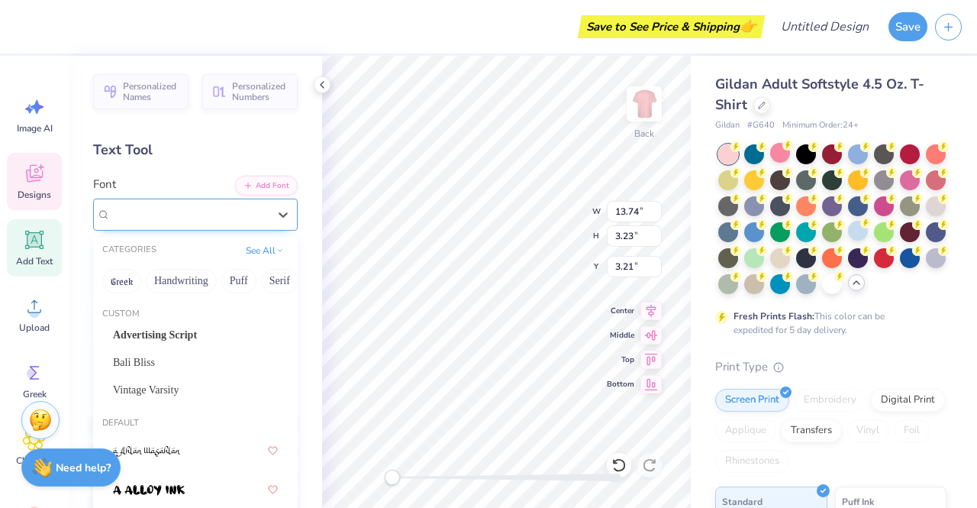
click at [201, 217] on div "Cinzel Black (Black)" at bounding box center [189, 214] width 160 height 24
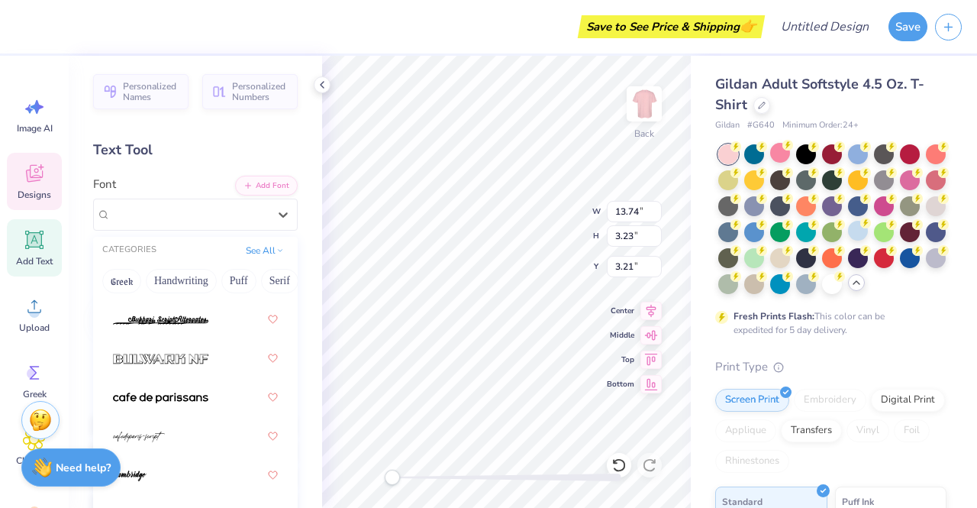
scroll to position [2210, 0]
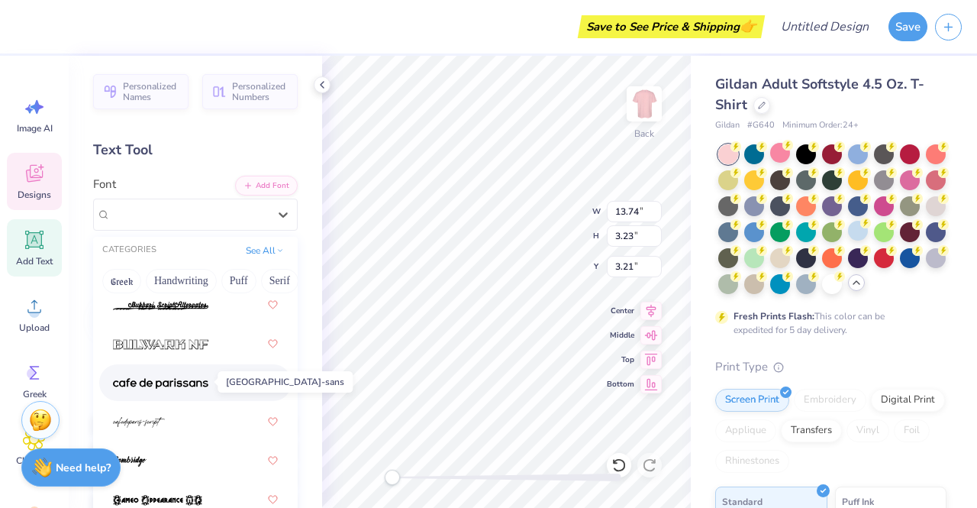
click at [179, 384] on img at bounding box center [160, 383] width 95 height 11
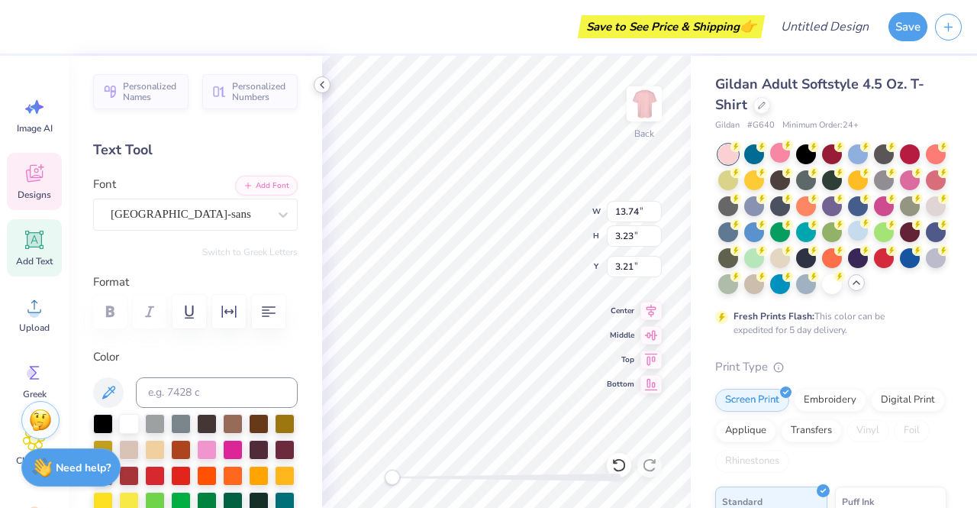
click at [323, 83] on icon at bounding box center [322, 85] width 12 height 12
type input "7.11"
type input "2.36"
type input "3.46"
click at [279, 215] on icon at bounding box center [283, 214] width 9 height 5
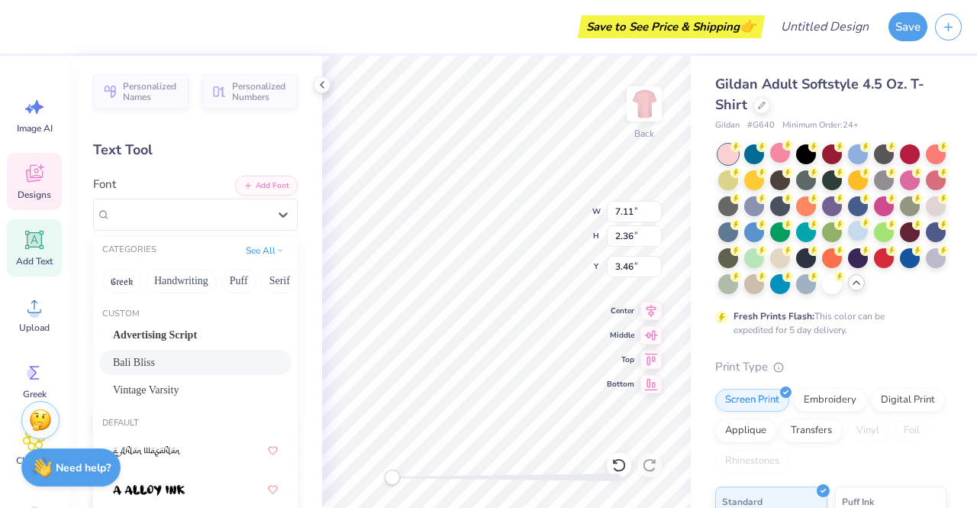
click at [188, 356] on div "Bali Bliss" at bounding box center [195, 362] width 165 height 16
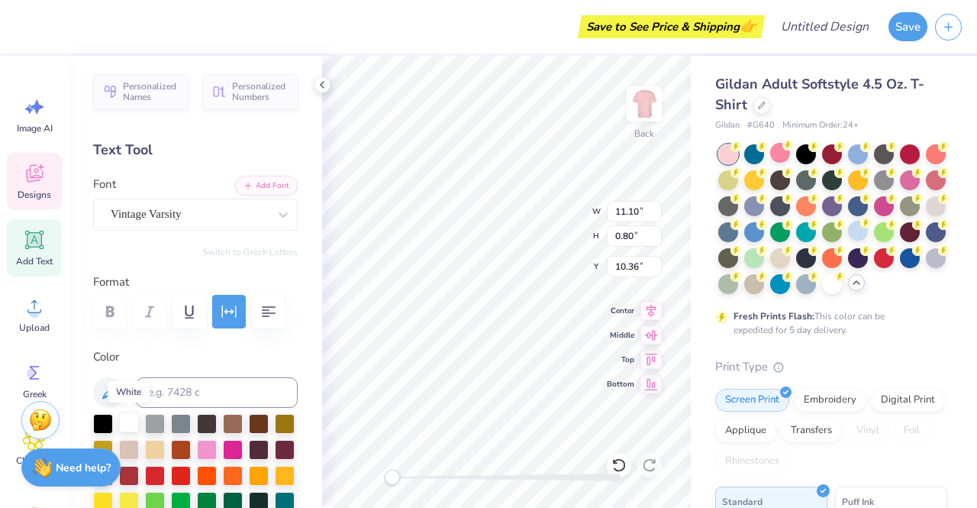
click at [127, 422] on div at bounding box center [129, 422] width 20 height 20
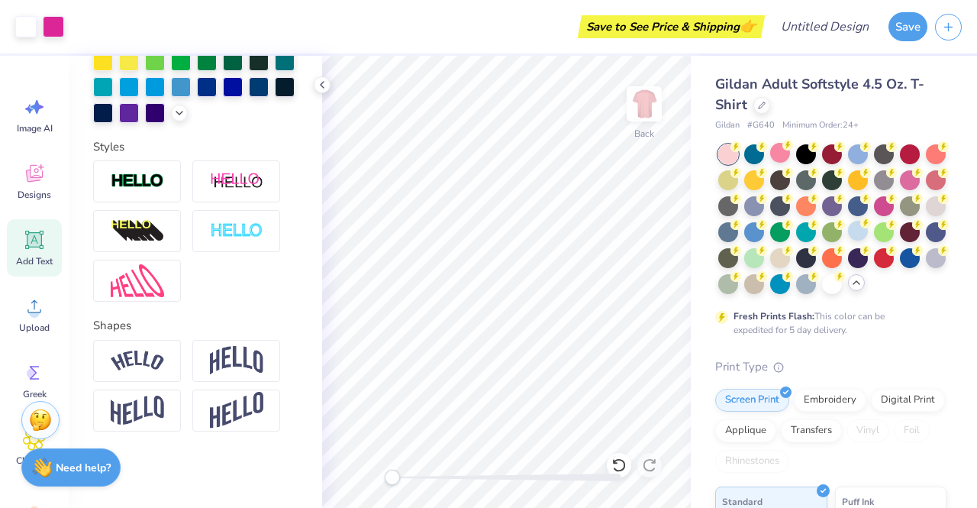
scroll to position [449, 0]
click at [173, 118] on icon at bounding box center [179, 111] width 12 height 12
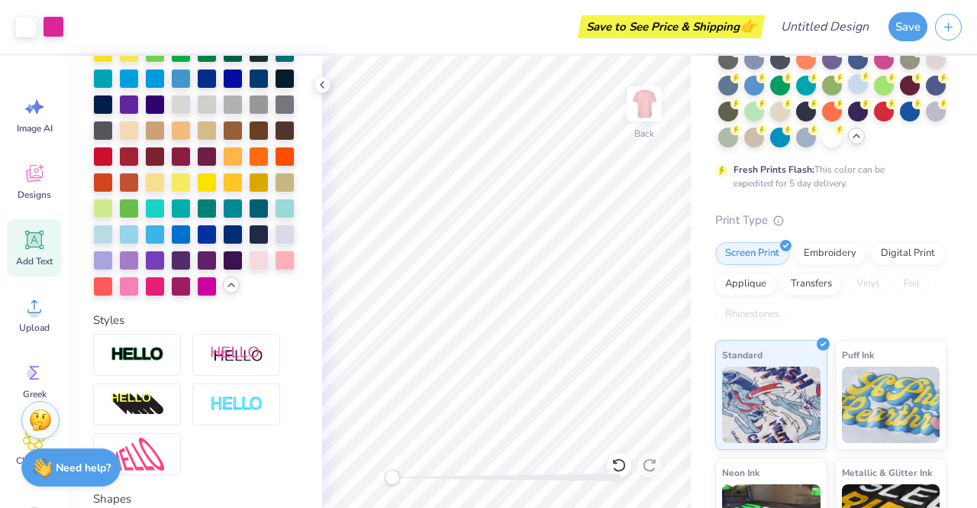
scroll to position [142, 0]
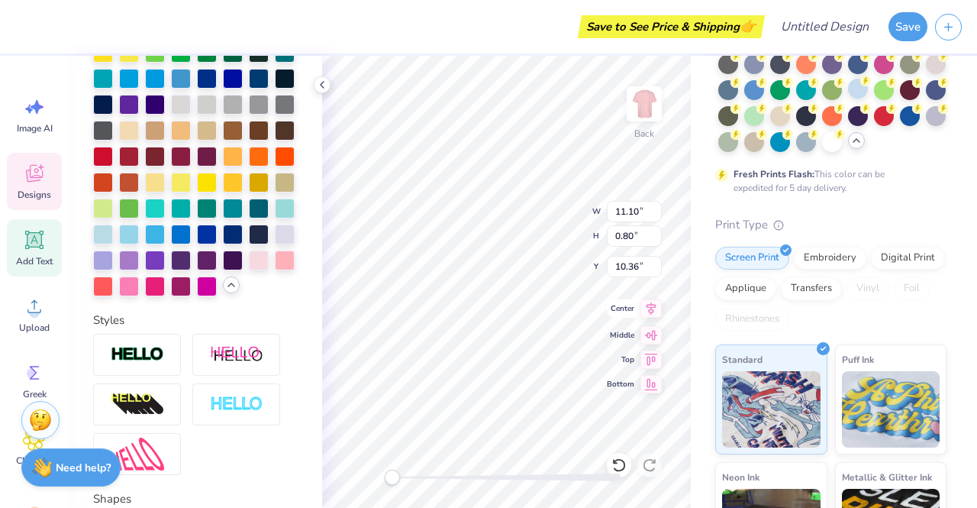
click at [635, 308] on div "Center" at bounding box center [634, 308] width 55 height 18
click at [947, 335] on div "Gildan Adult Softstyle 4.5 Oz. T-Shirt Gildan # G640 Minimum Order: 24 + Fresh …" at bounding box center [834, 302] width 286 height 776
click at [932, 272] on div "Print Type Screen Print Embroidery Digital Print Applique Transfers Vinyl Foil …" at bounding box center [830, 453] width 231 height 474
